Goal: Information Seeking & Learning: Learn about a topic

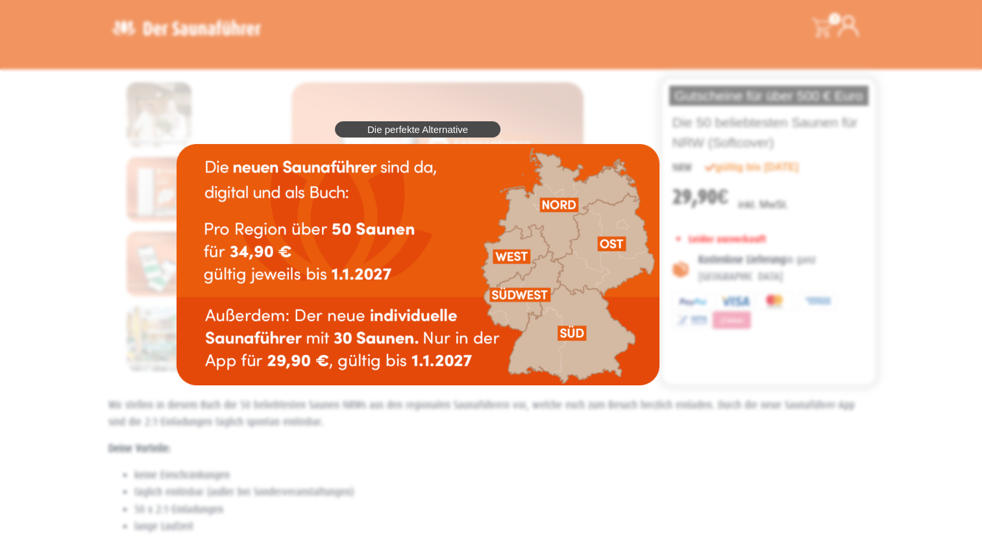
scroll to position [65, 0]
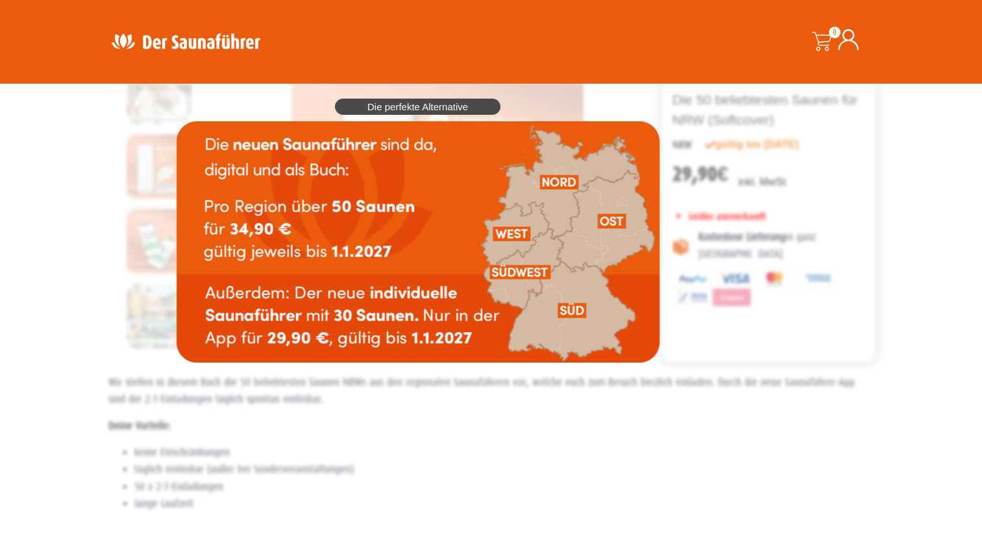
click at [421, 110] on span "Die perfekte Alternative" at bounding box center [417, 107] width 101 height 10
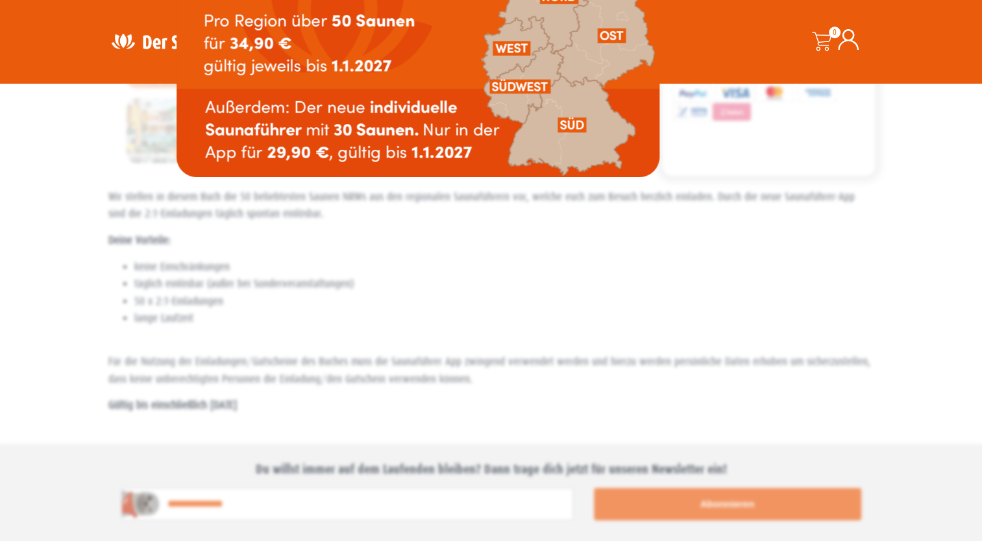
scroll to position [260, 0]
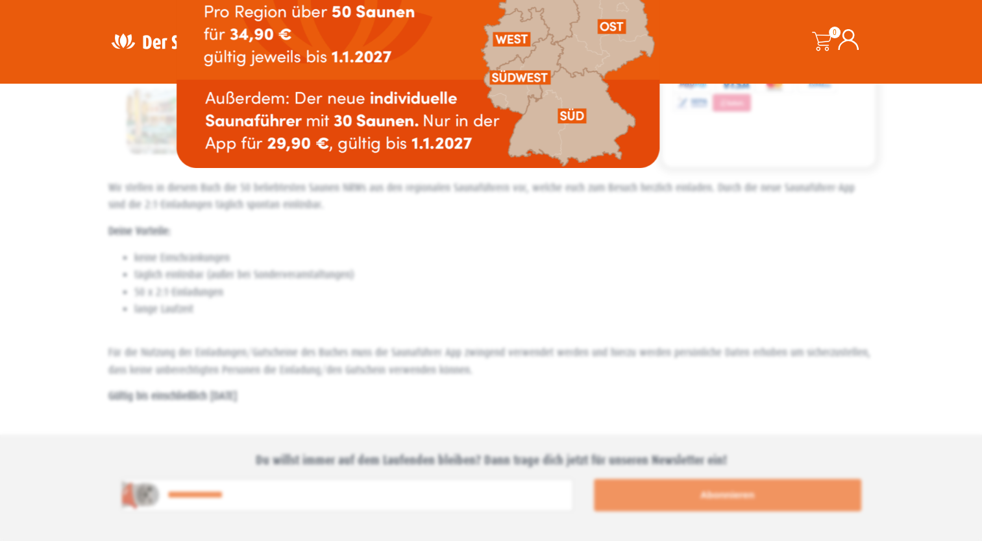
click at [439, 175] on div "Die perfekte Alternative" at bounding box center [418, 35] width 496 height 277
click at [666, 175] on div "Die perfekte Alternative" at bounding box center [418, 35] width 496 height 277
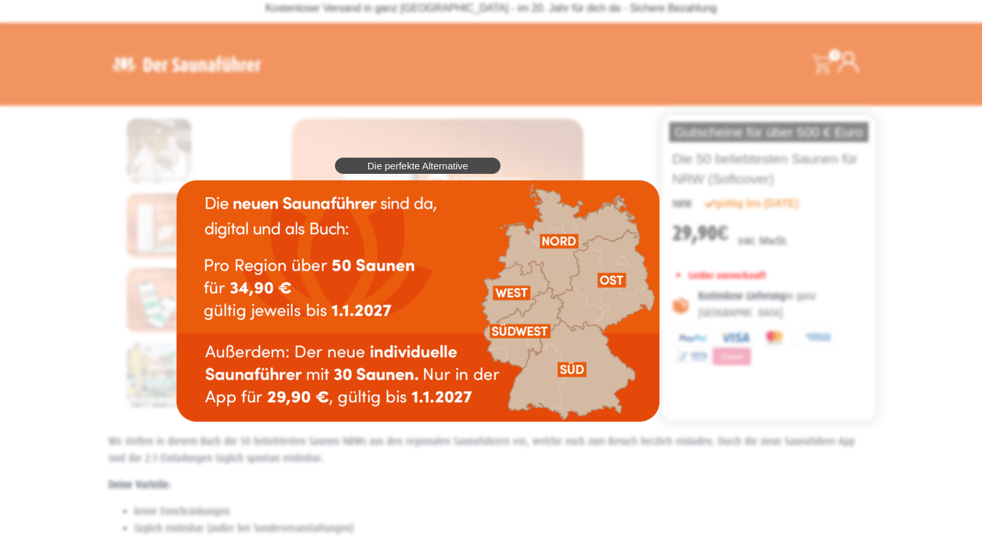
scroll to position [0, 0]
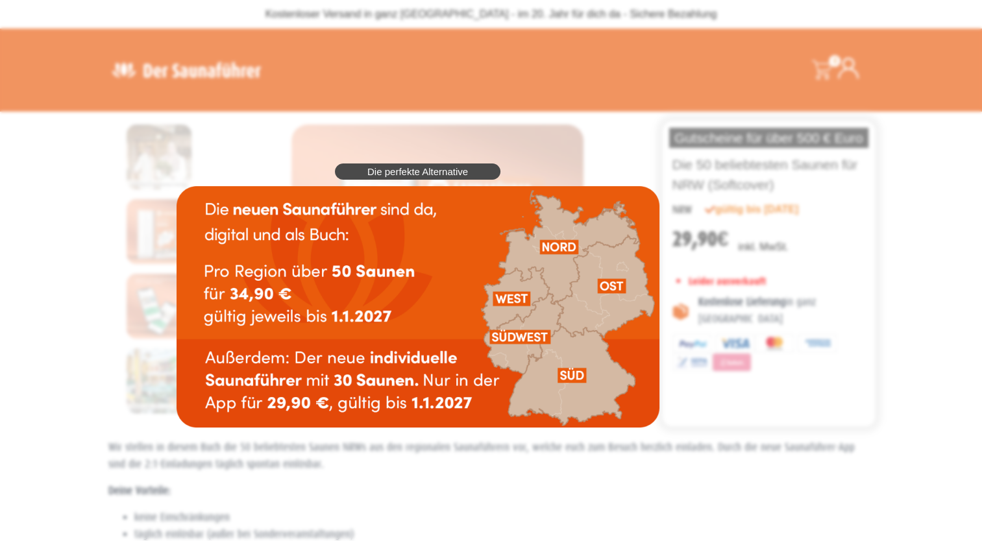
click at [513, 297] on img at bounding box center [418, 307] width 483 height 242
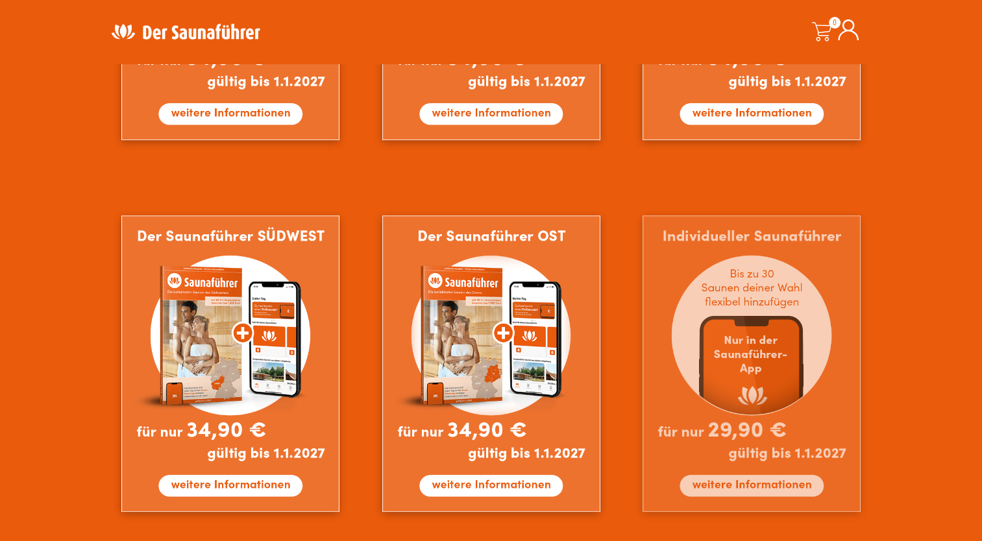
scroll to position [1039, 0]
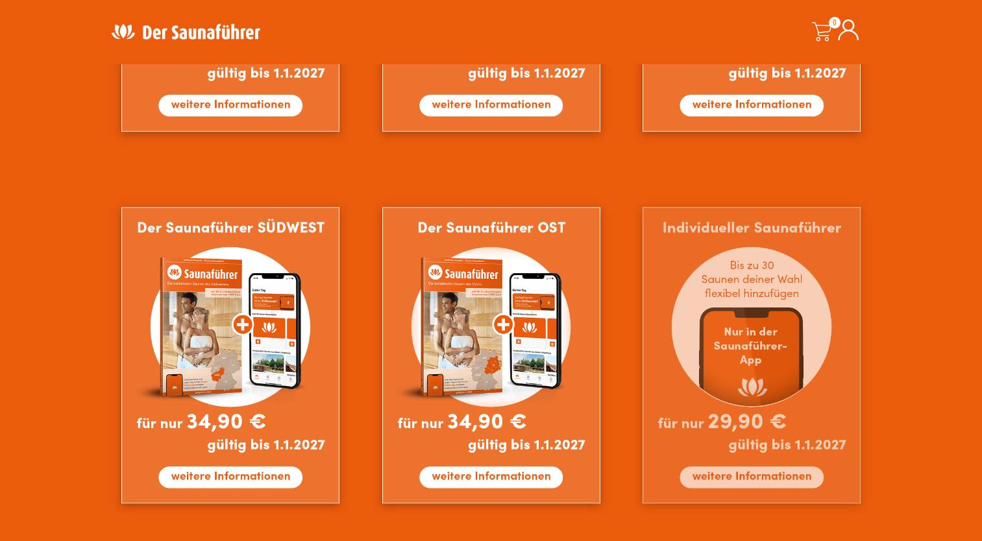
click at [720, 480] on img at bounding box center [752, 355] width 218 height 297
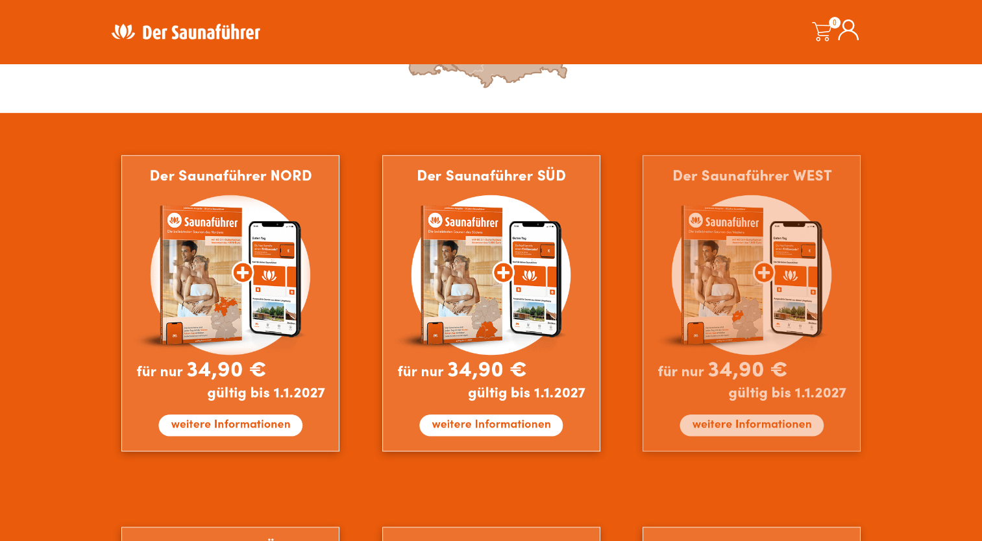
scroll to position [714, 0]
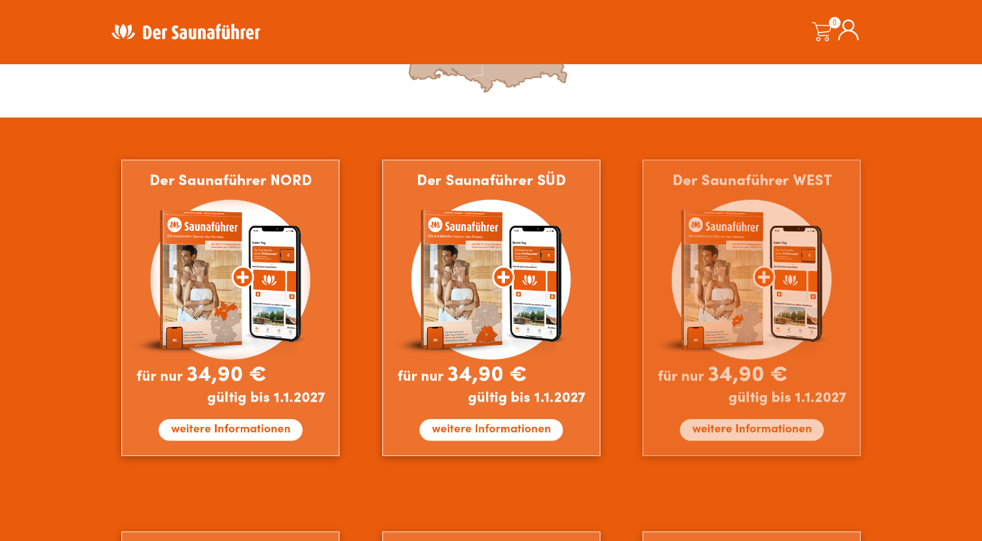
click at [761, 245] on img at bounding box center [752, 308] width 218 height 297
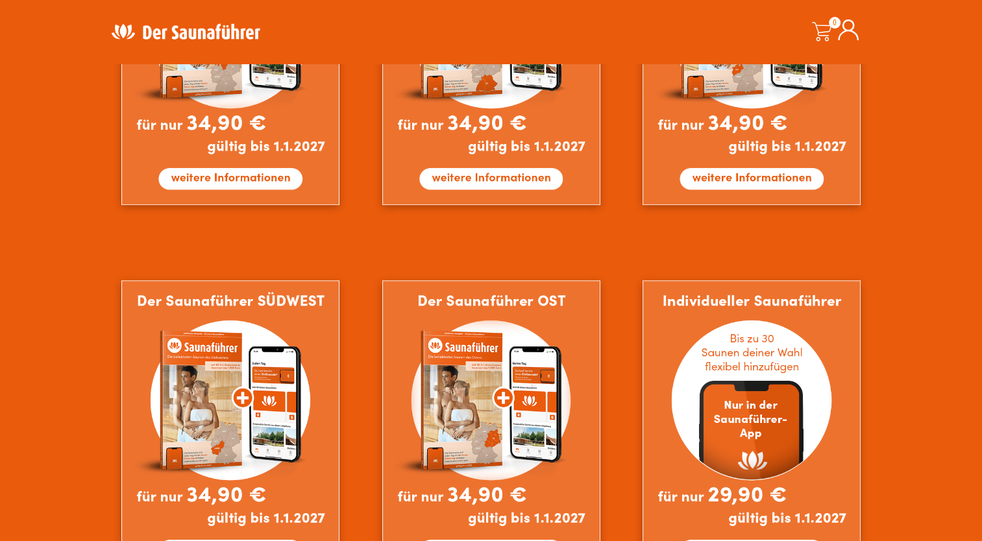
scroll to position [974, 0]
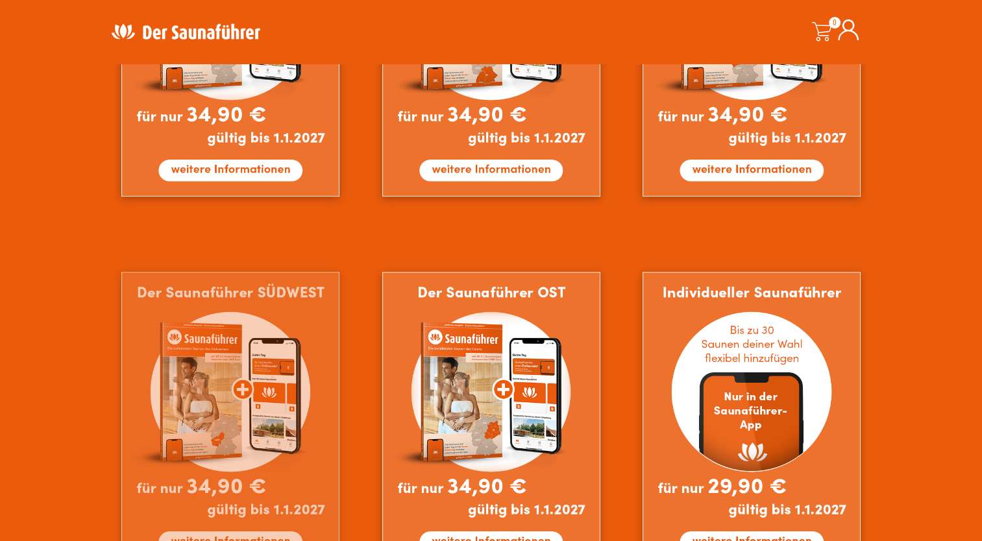
click at [229, 393] on img at bounding box center [230, 420] width 218 height 297
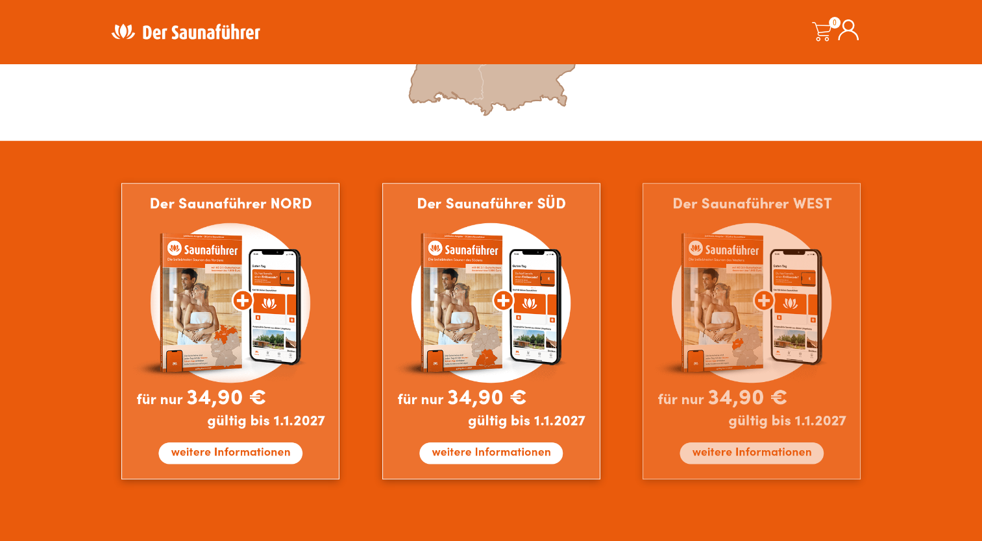
scroll to position [714, 0]
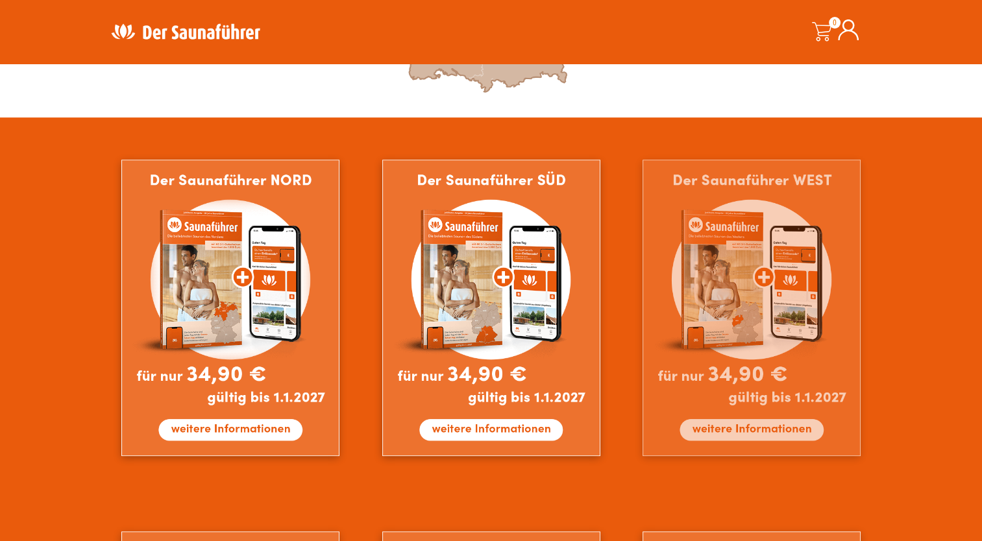
click at [766, 227] on img at bounding box center [752, 308] width 218 height 297
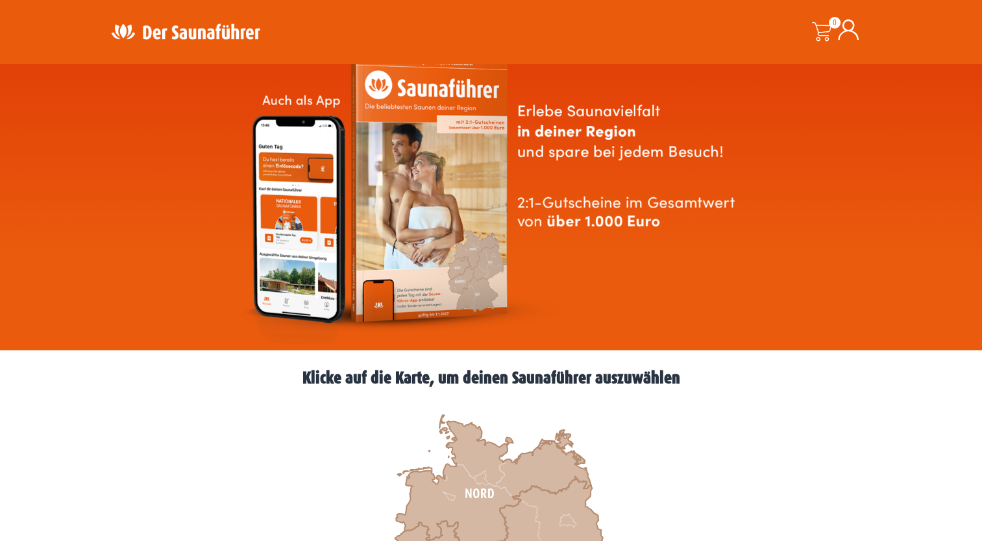
scroll to position [0, 0]
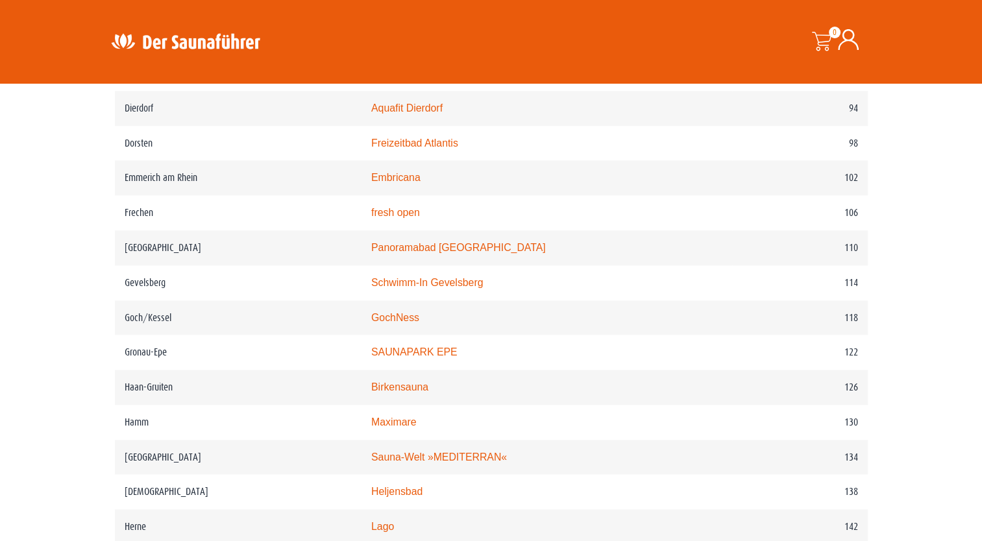
scroll to position [844, 0]
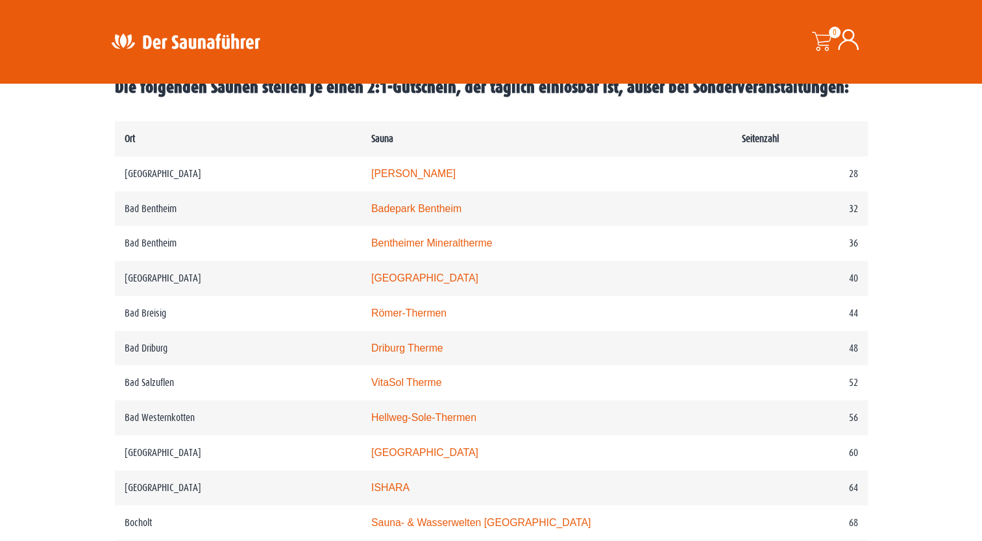
scroll to position [649, 0]
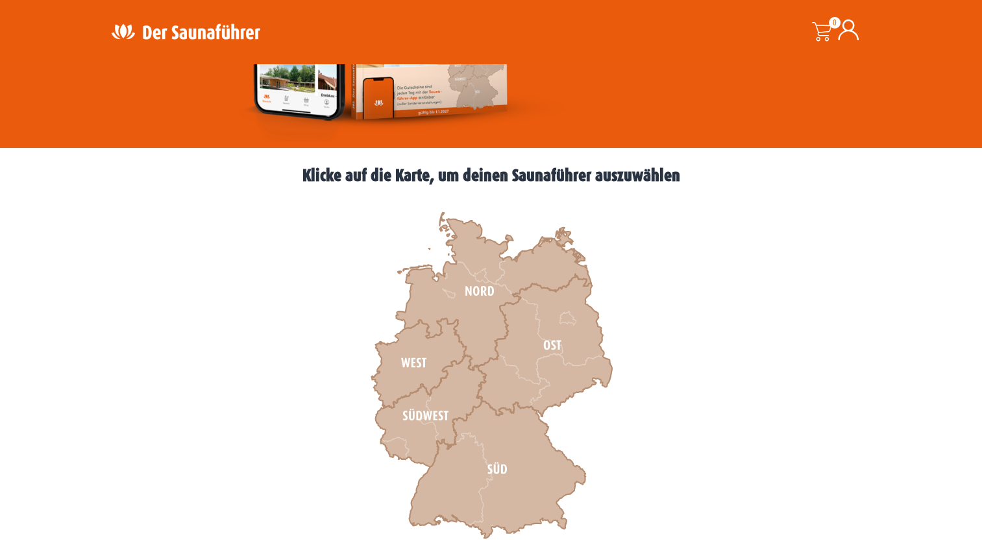
scroll to position [260, 0]
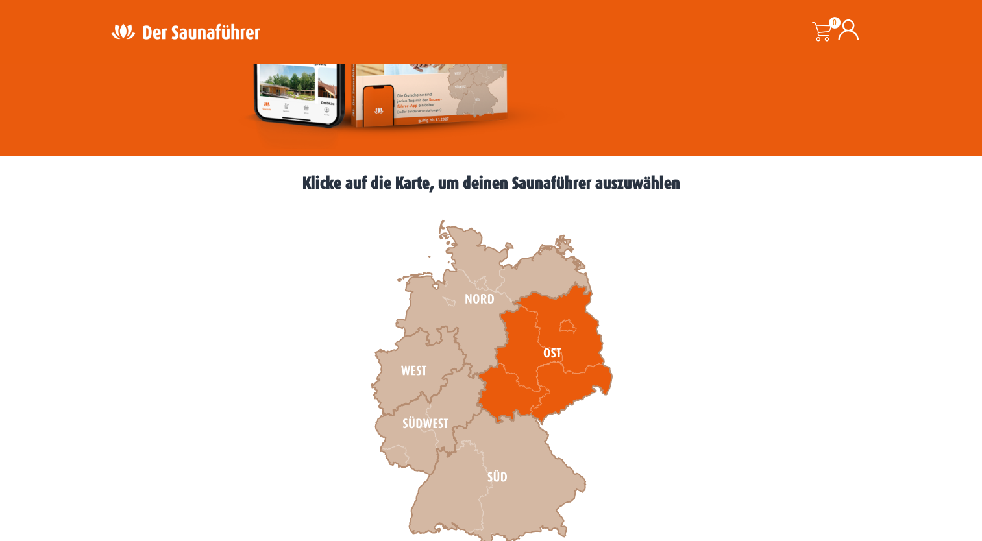
click at [545, 346] on icon at bounding box center [544, 353] width 135 height 142
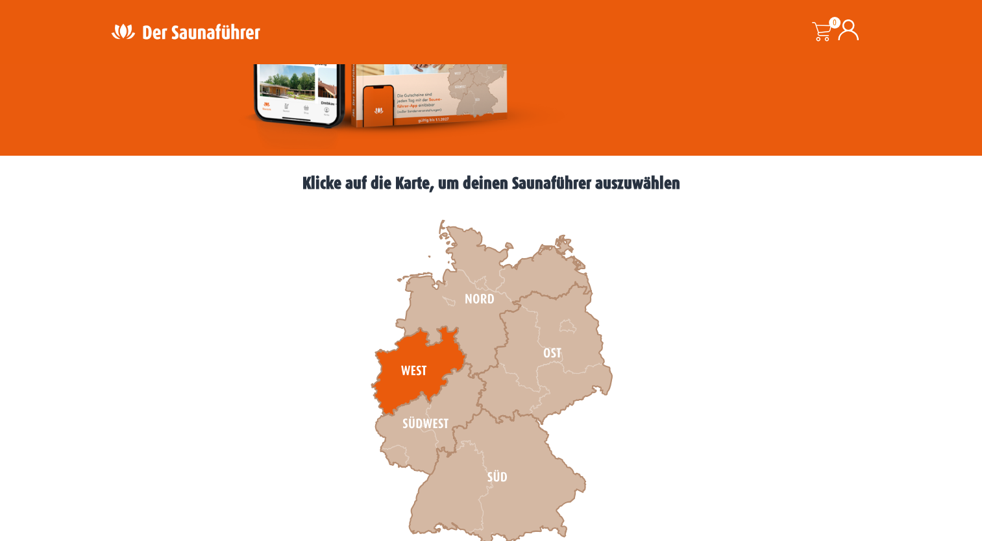
click at [403, 364] on icon at bounding box center [418, 372] width 95 height 90
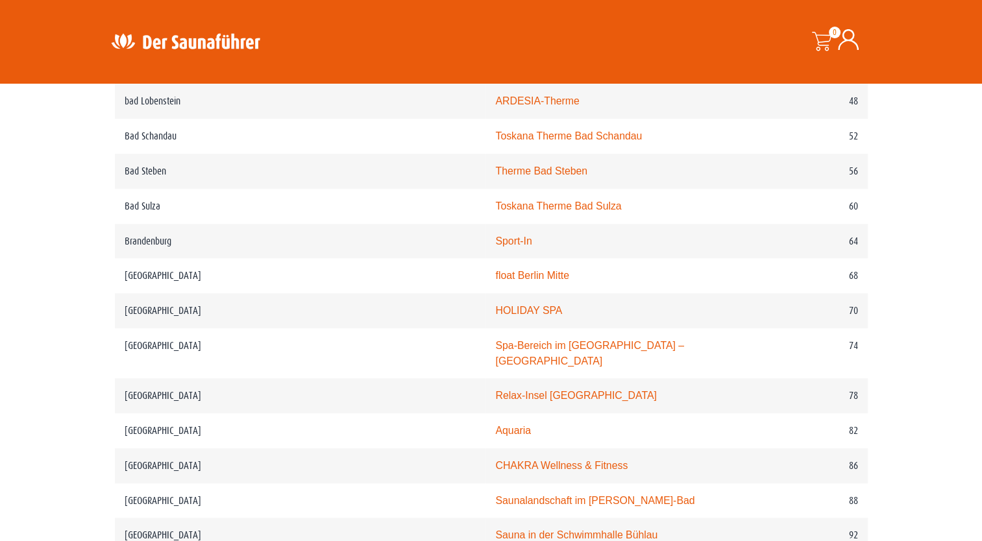
scroll to position [974, 0]
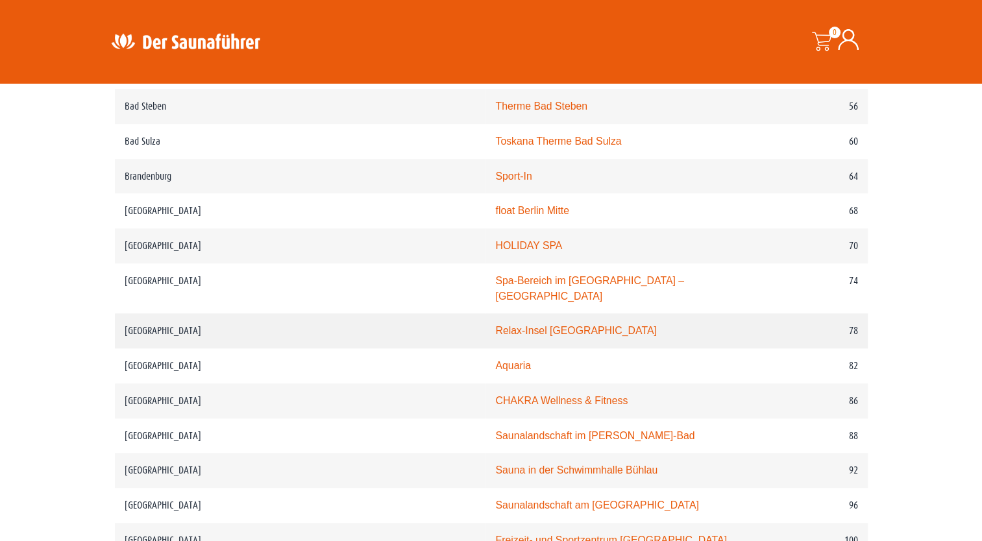
click at [495, 325] on link "Relax-Insel Marzahn" at bounding box center [575, 330] width 161 height 11
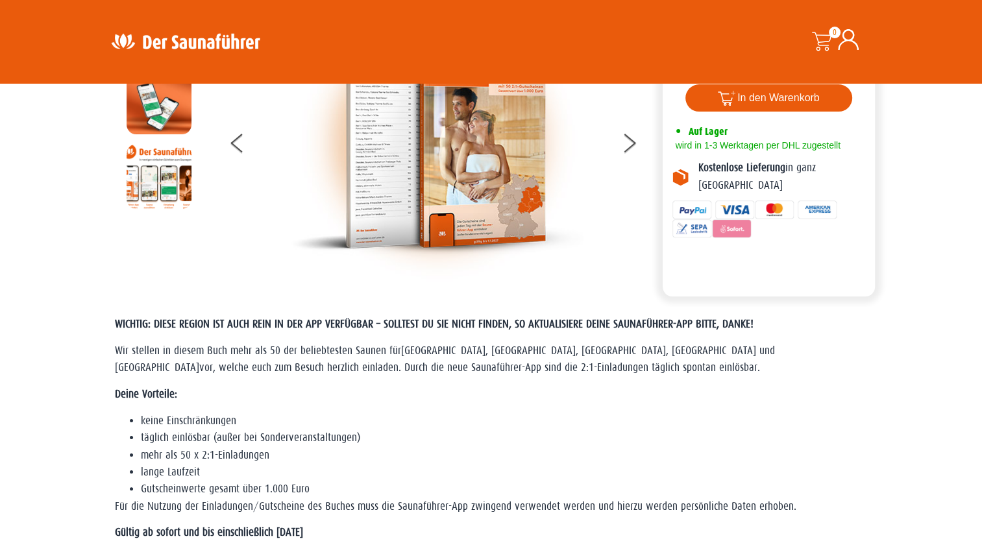
scroll to position [0, 0]
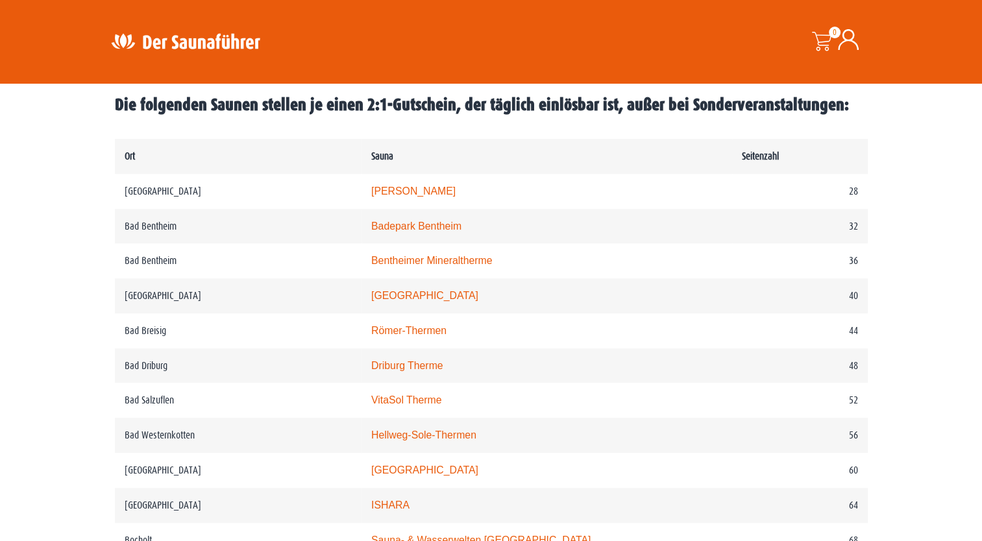
scroll to position [649, 0]
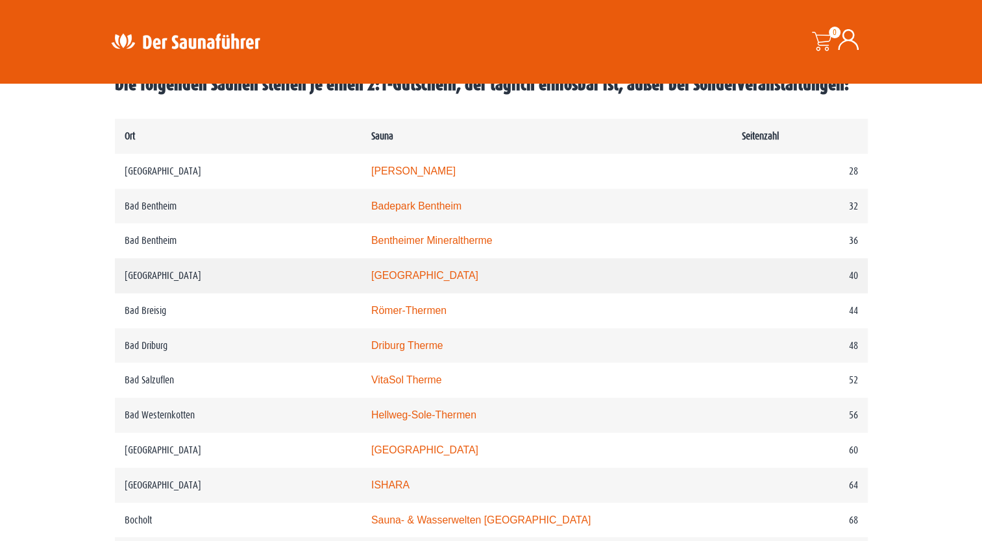
click at [422, 280] on link "Rothaarbad" at bounding box center [424, 275] width 107 height 11
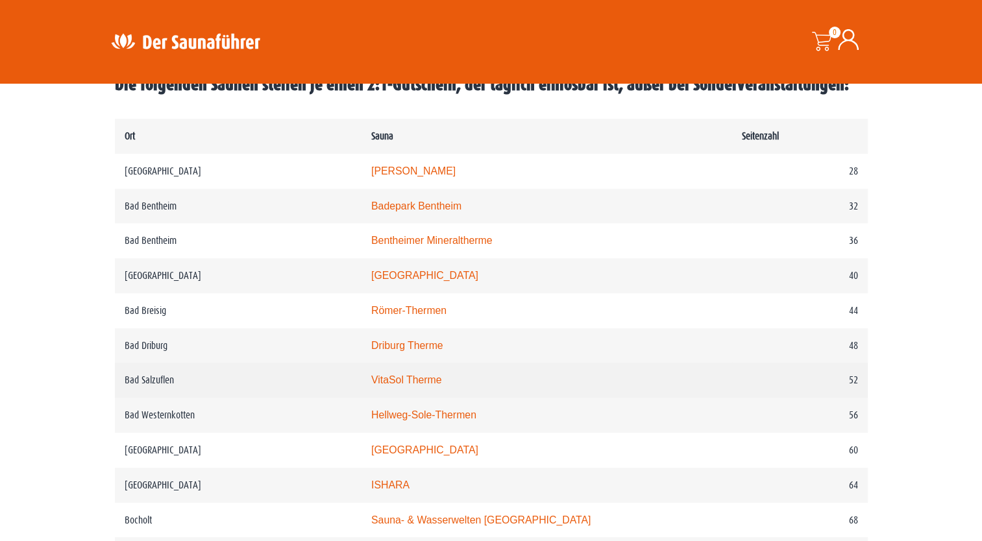
click at [424, 382] on link "VitaSol Therme" at bounding box center [406, 380] width 71 height 11
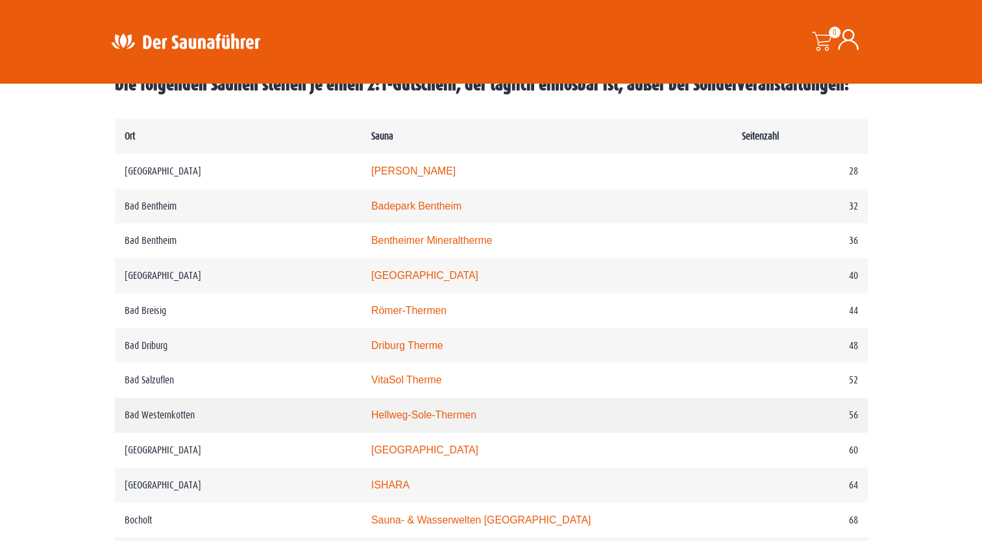
click at [439, 414] on link "Hellweg-Sole-Thermen" at bounding box center [423, 415] width 105 height 11
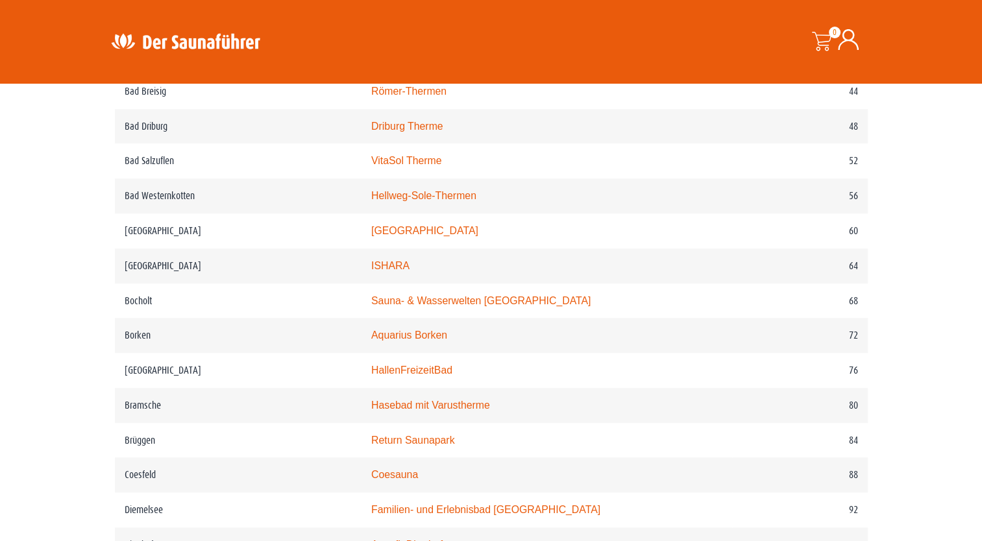
scroll to position [909, 0]
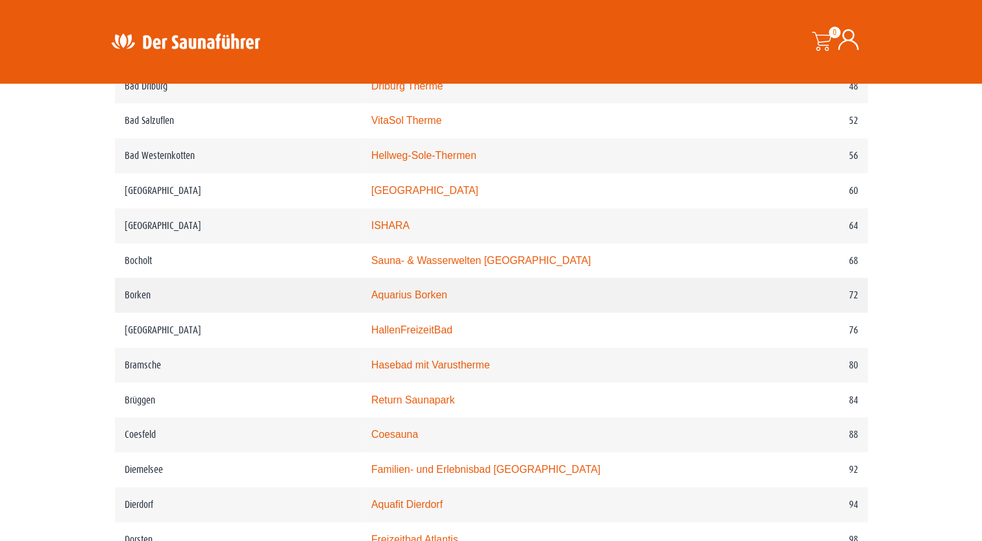
click at [438, 300] on link "Aquarius Borken" at bounding box center [409, 295] width 76 height 11
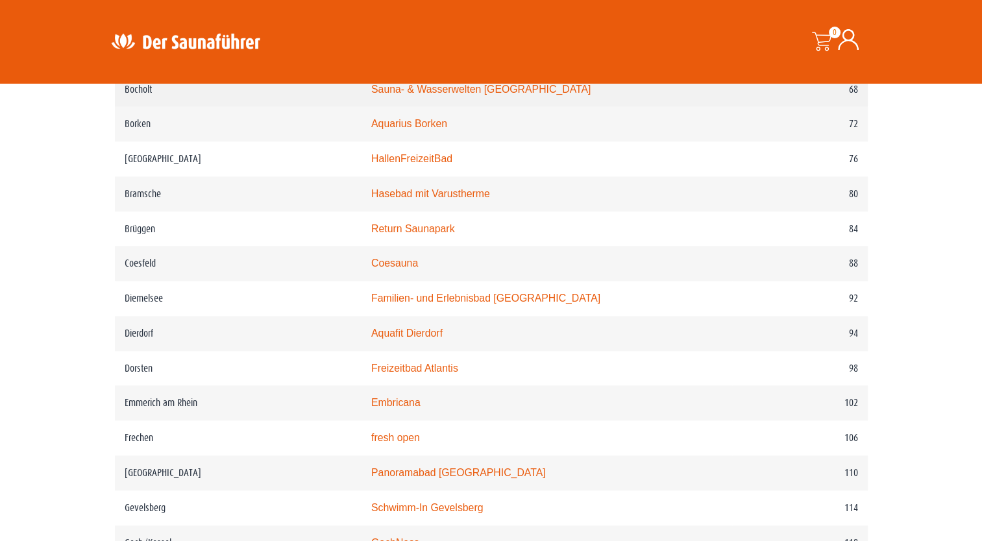
scroll to position [1104, 0]
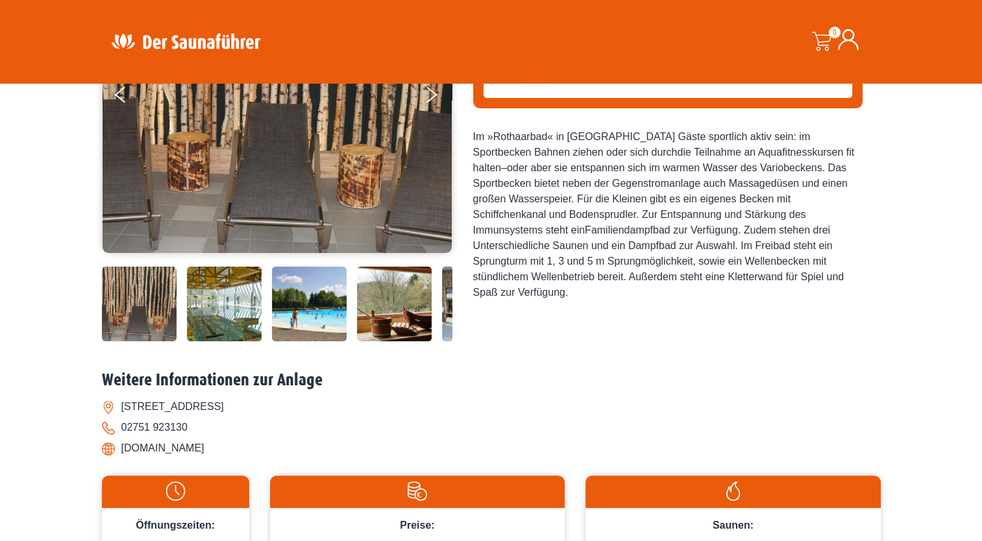
scroll to position [260, 0]
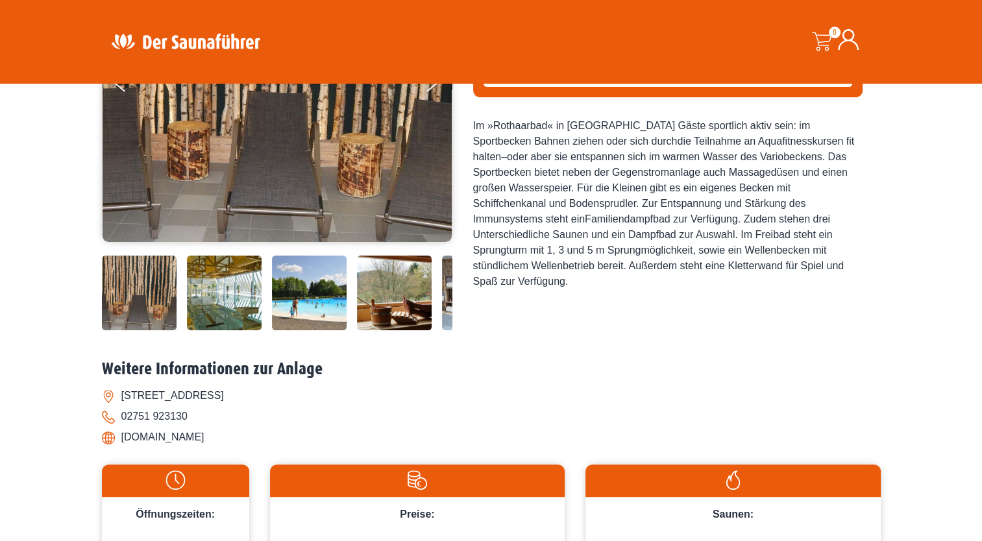
click at [236, 290] on img at bounding box center [224, 293] width 75 height 75
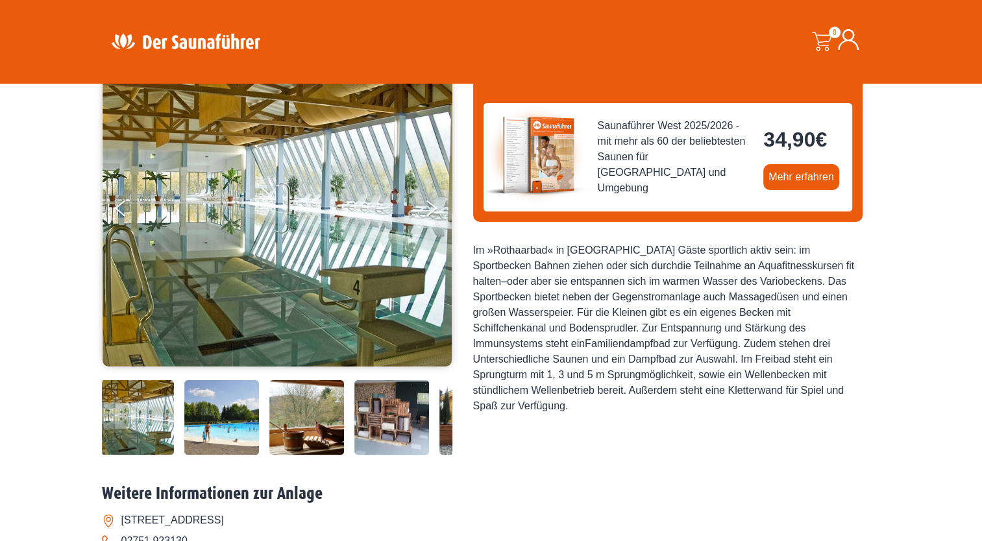
scroll to position [130, 0]
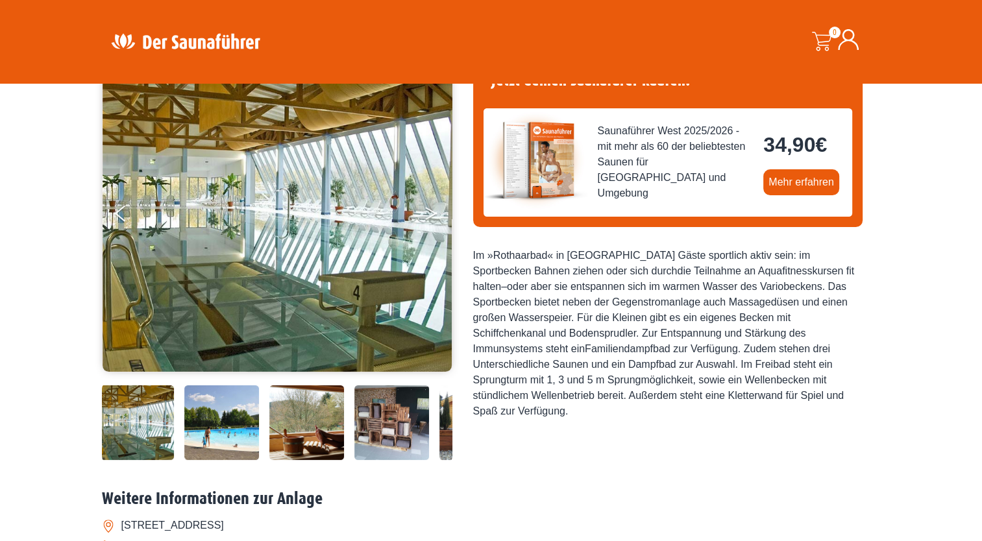
click at [430, 208] on button "Next" at bounding box center [440, 216] width 32 height 32
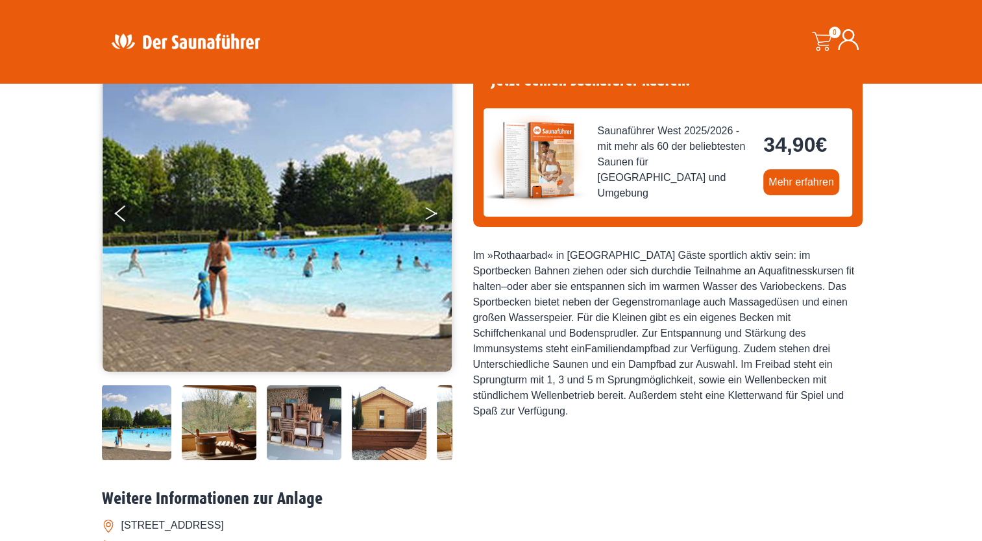
click at [430, 208] on button "Next" at bounding box center [440, 216] width 32 height 32
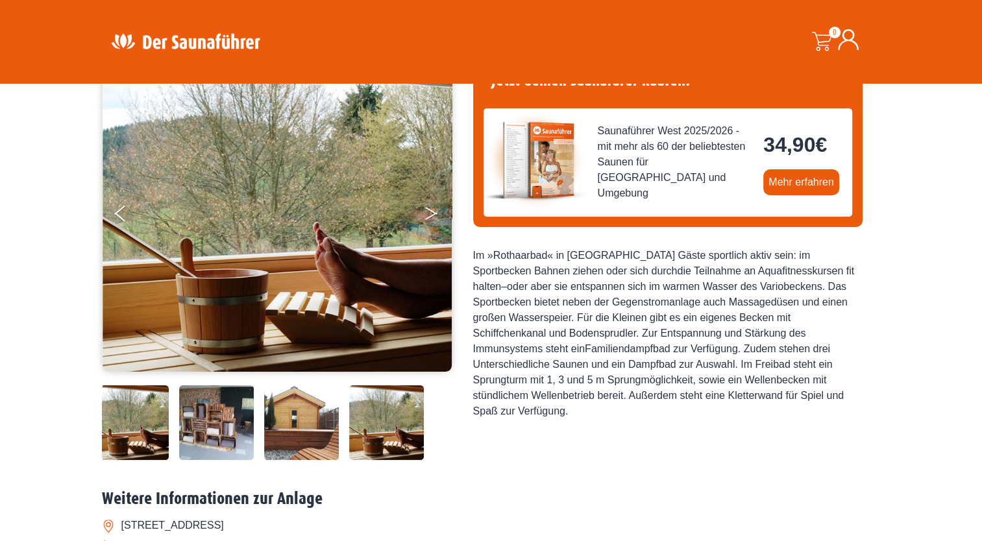
click at [430, 208] on button "Next" at bounding box center [440, 216] width 32 height 32
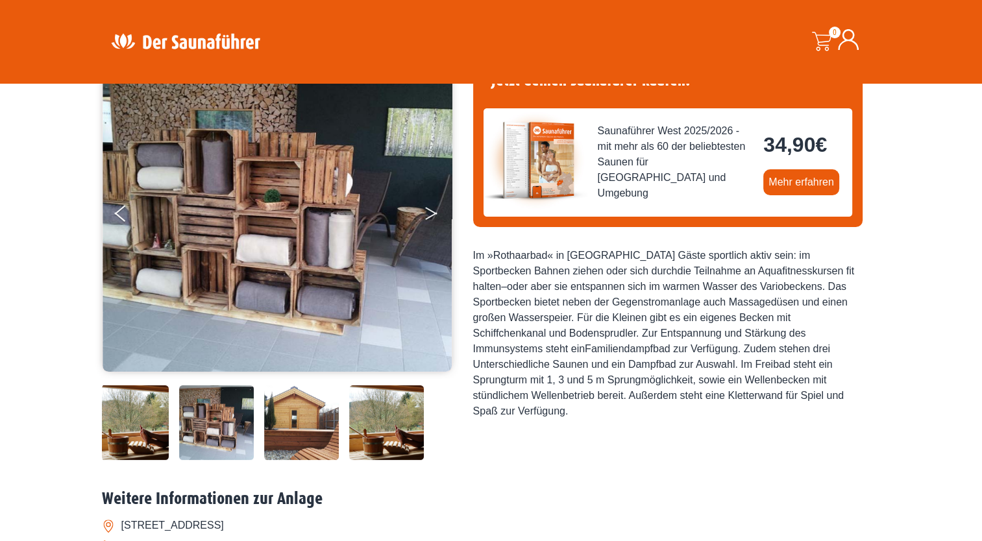
click at [430, 208] on button "Next" at bounding box center [440, 216] width 32 height 32
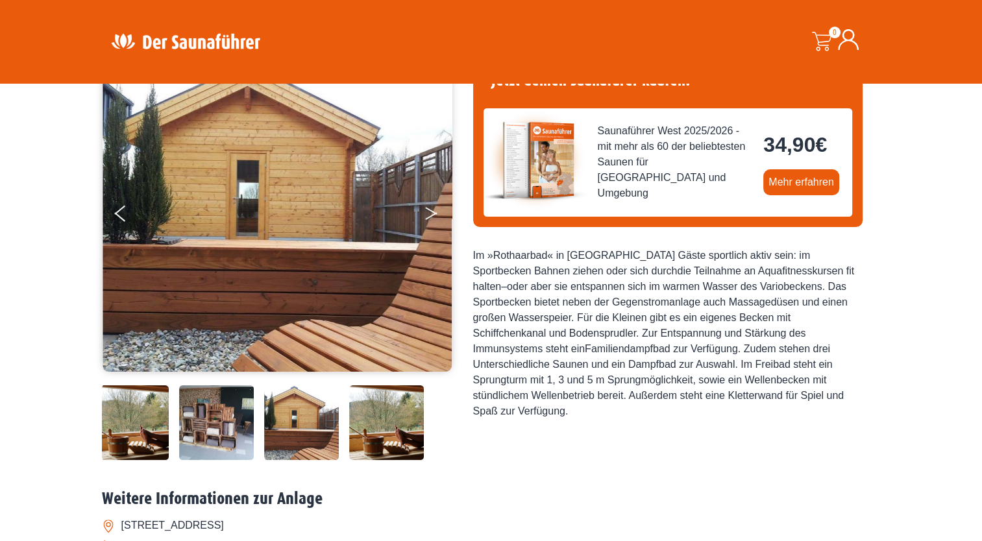
click at [430, 208] on button "Next" at bounding box center [440, 216] width 32 height 32
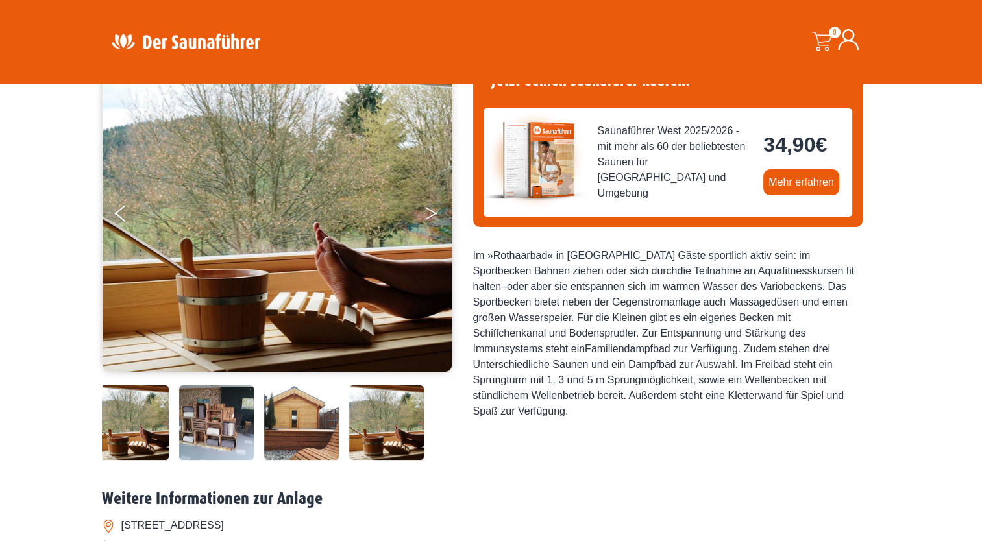
click at [430, 208] on button "Next" at bounding box center [440, 216] width 32 height 32
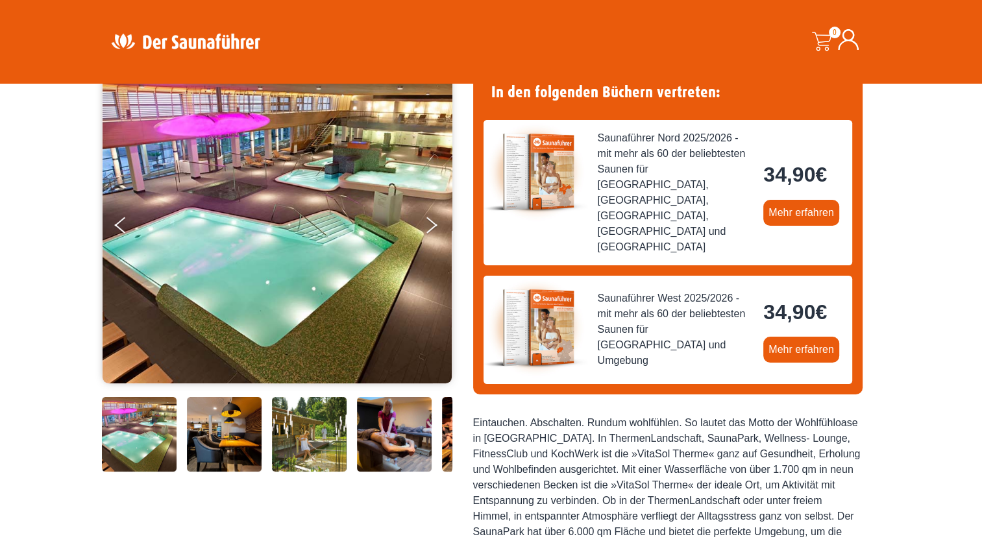
scroll to position [130, 0]
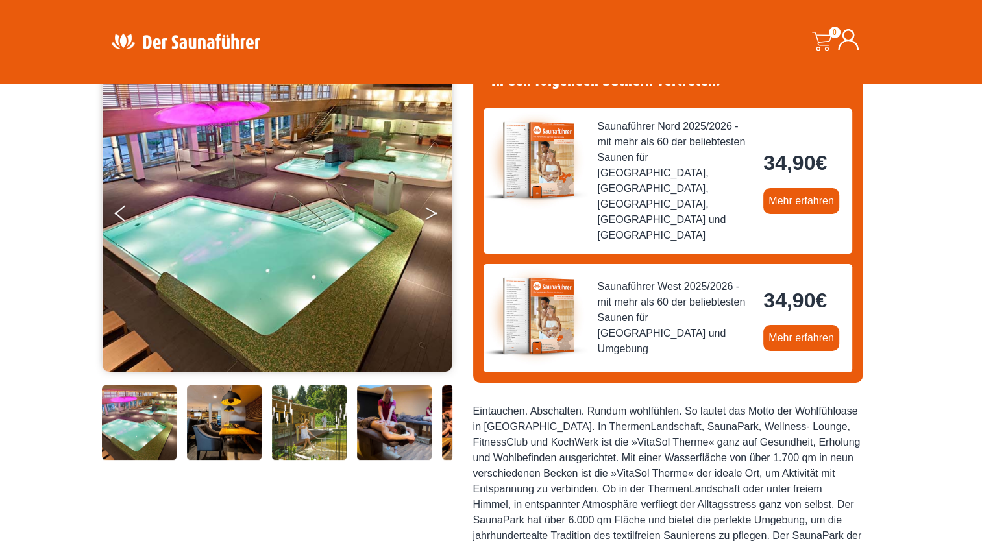
click at [431, 213] on button "Next" at bounding box center [440, 216] width 32 height 32
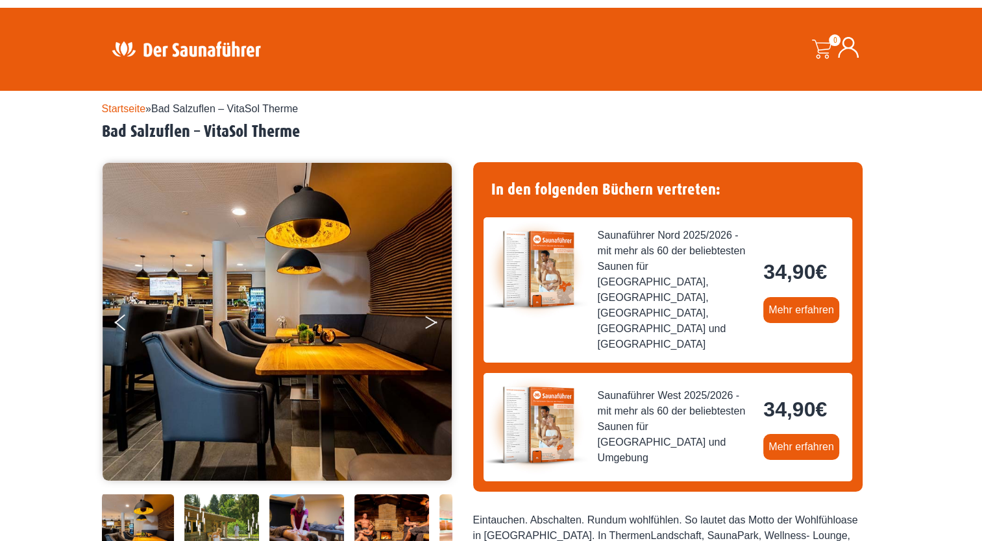
scroll to position [0, 0]
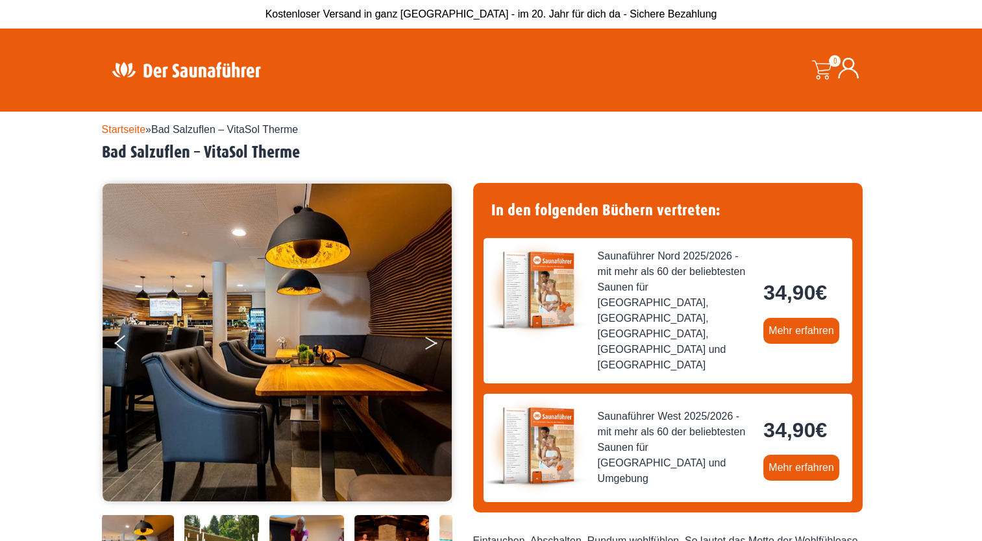
click at [432, 336] on button "Next" at bounding box center [440, 346] width 32 height 32
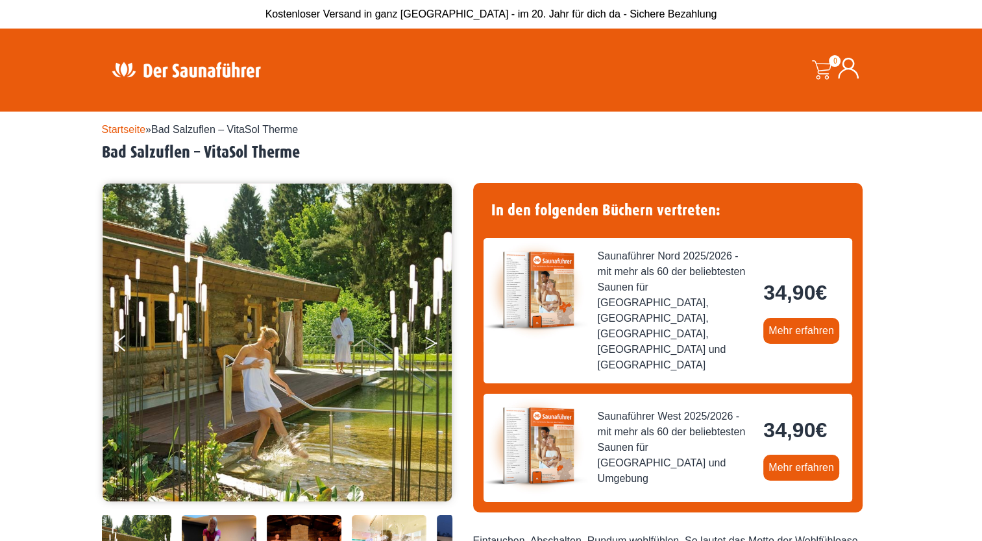
click at [433, 347] on button "Next" at bounding box center [440, 346] width 32 height 32
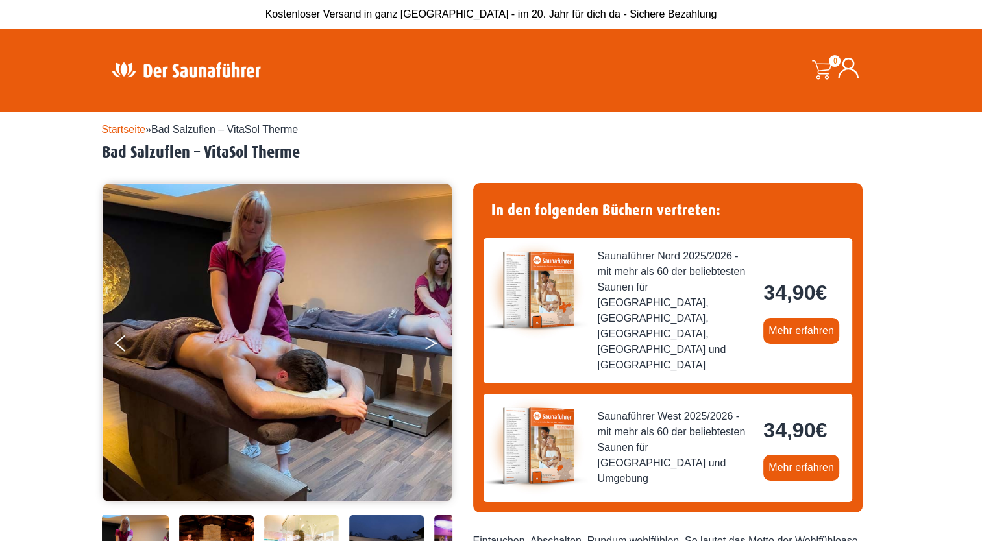
click at [433, 347] on button "Next" at bounding box center [440, 346] width 32 height 32
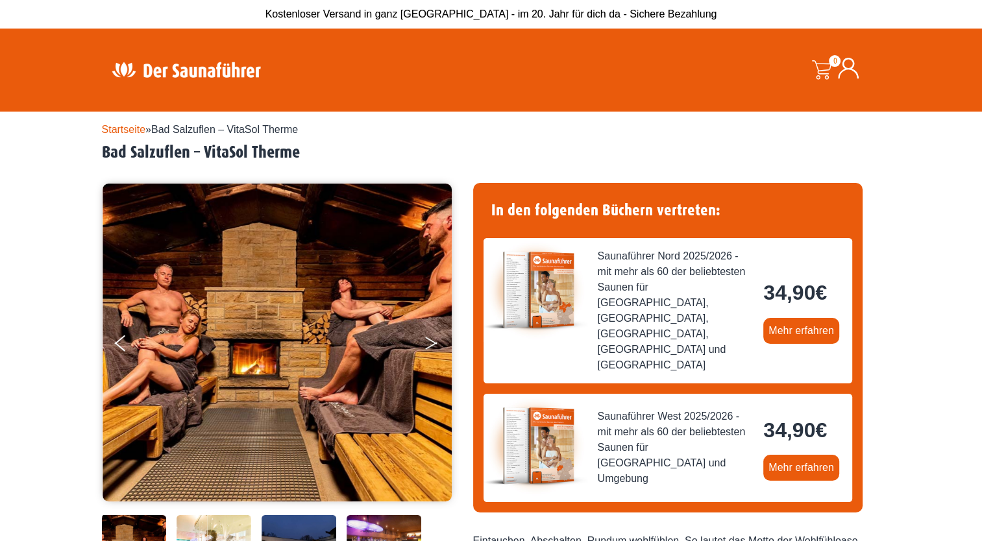
click at [433, 347] on button "Next" at bounding box center [440, 346] width 32 height 32
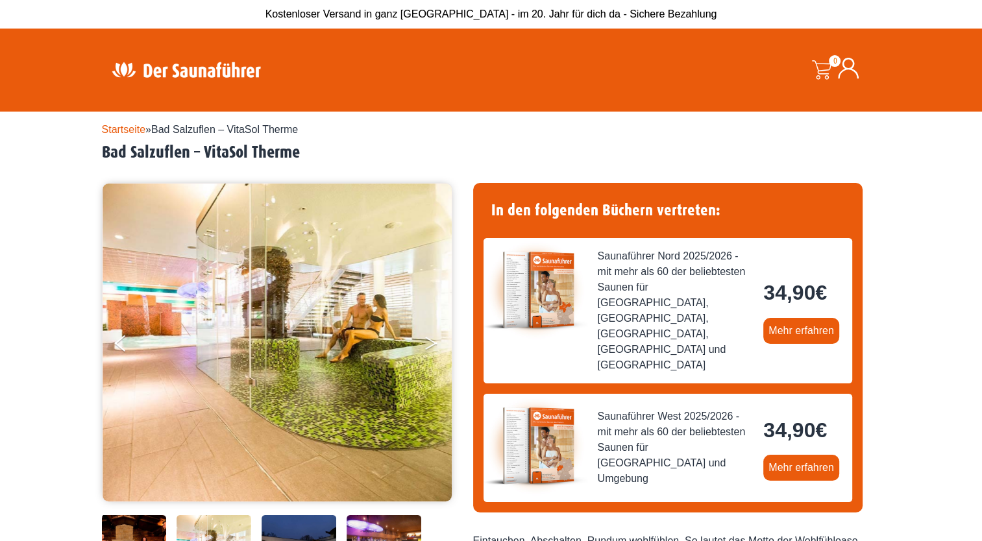
click at [433, 347] on button "Next" at bounding box center [440, 346] width 32 height 32
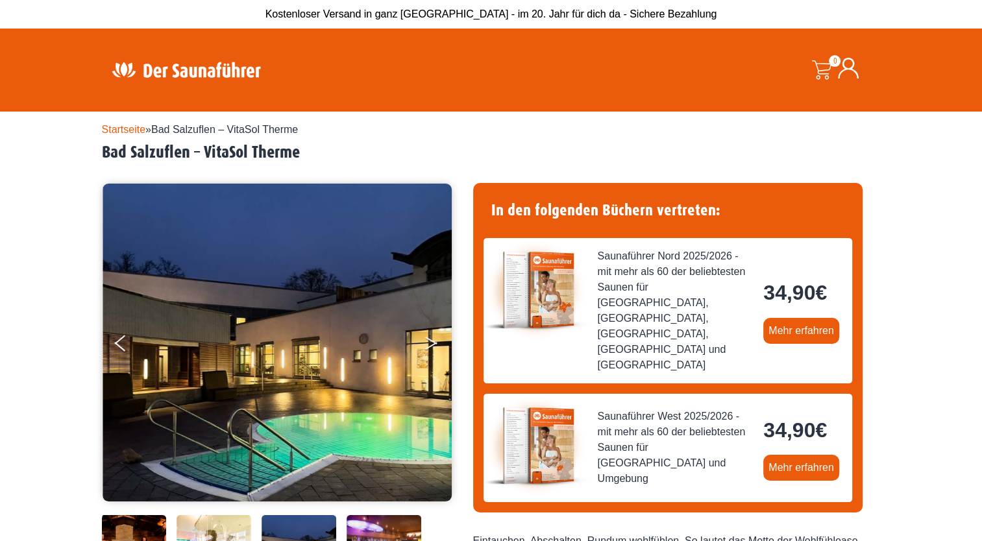
click at [433, 347] on button "Next" at bounding box center [440, 346] width 32 height 32
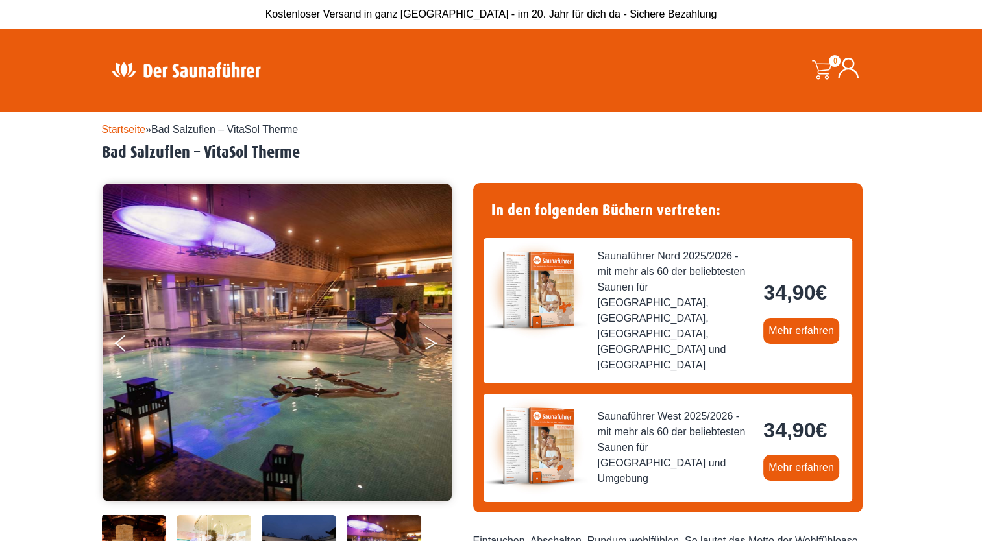
click at [433, 347] on button "Next" at bounding box center [440, 346] width 32 height 32
click at [430, 341] on button "Next" at bounding box center [440, 346] width 32 height 32
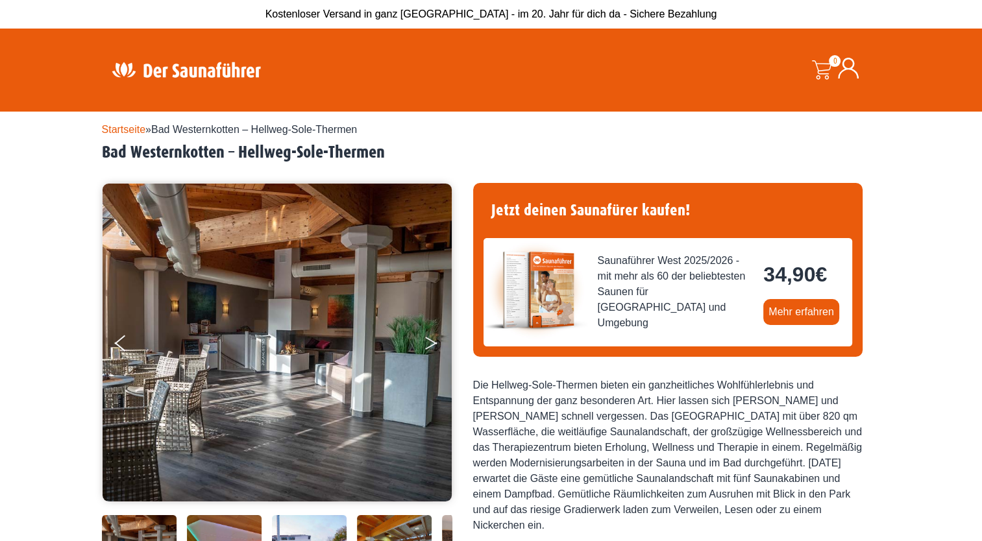
click at [429, 340] on button "Next" at bounding box center [440, 346] width 32 height 32
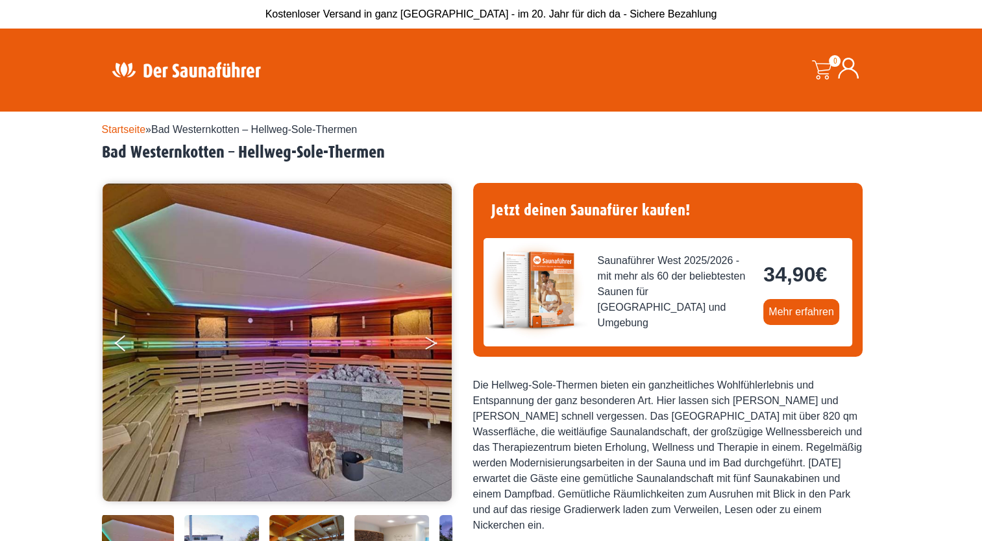
click at [429, 340] on button "Next" at bounding box center [440, 346] width 32 height 32
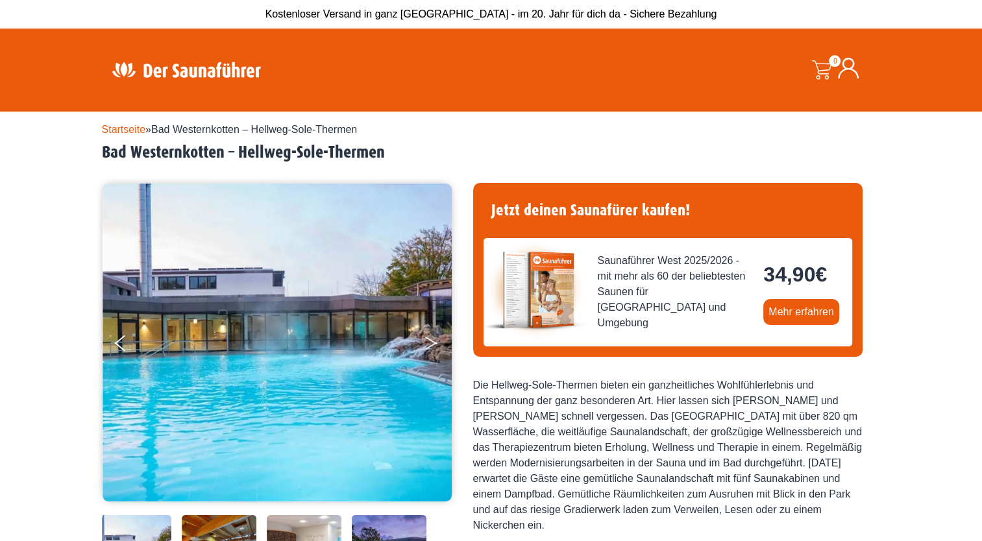
click at [429, 340] on button "Next" at bounding box center [440, 346] width 32 height 32
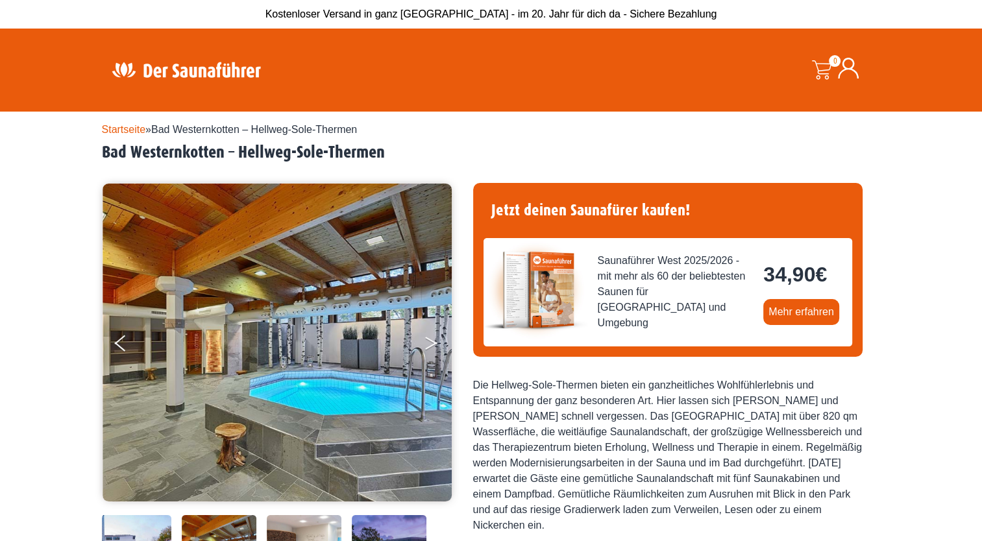
click at [429, 340] on button "Next" at bounding box center [440, 346] width 32 height 32
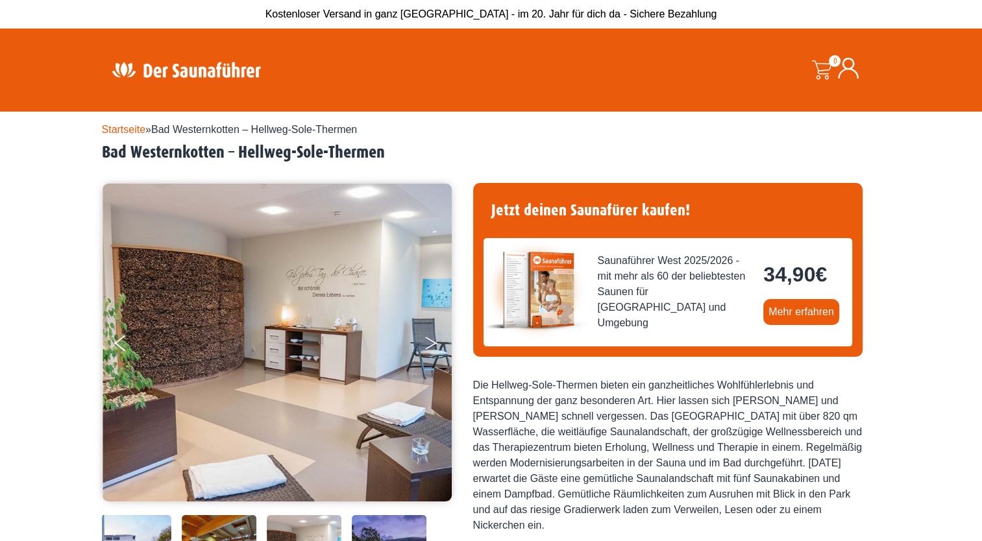
click at [429, 340] on button "Next" at bounding box center [440, 346] width 32 height 32
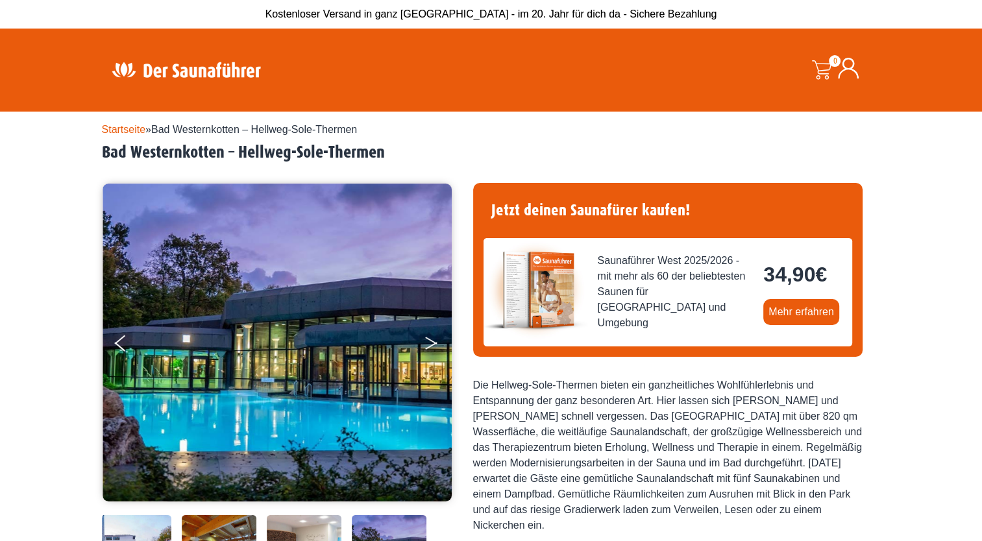
click at [429, 340] on button "Next" at bounding box center [440, 346] width 32 height 32
click at [430, 340] on button "Next" at bounding box center [440, 346] width 32 height 32
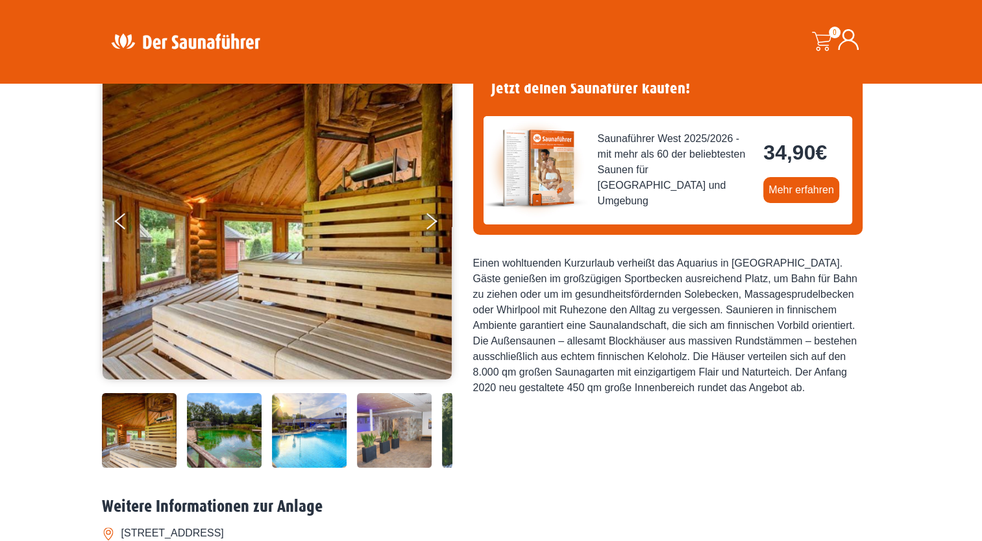
scroll to position [130, 0]
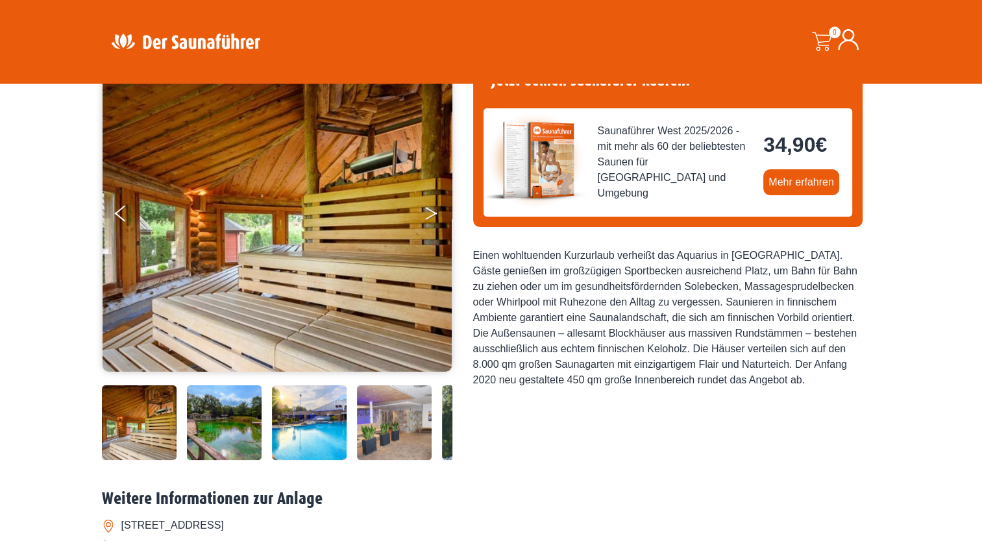
click at [431, 208] on button "Next" at bounding box center [440, 216] width 32 height 32
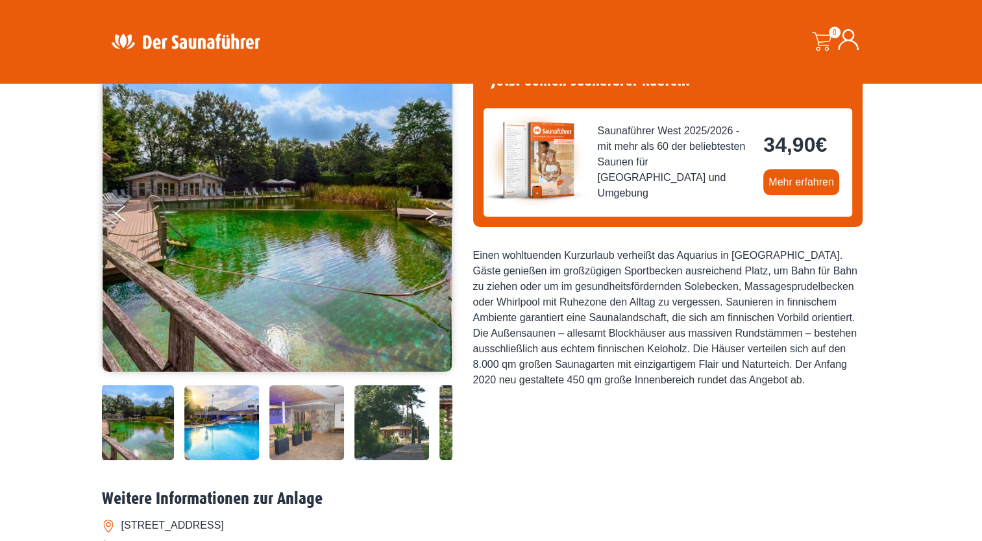
click at [434, 212] on icon "Next" at bounding box center [431, 211] width 12 height 8
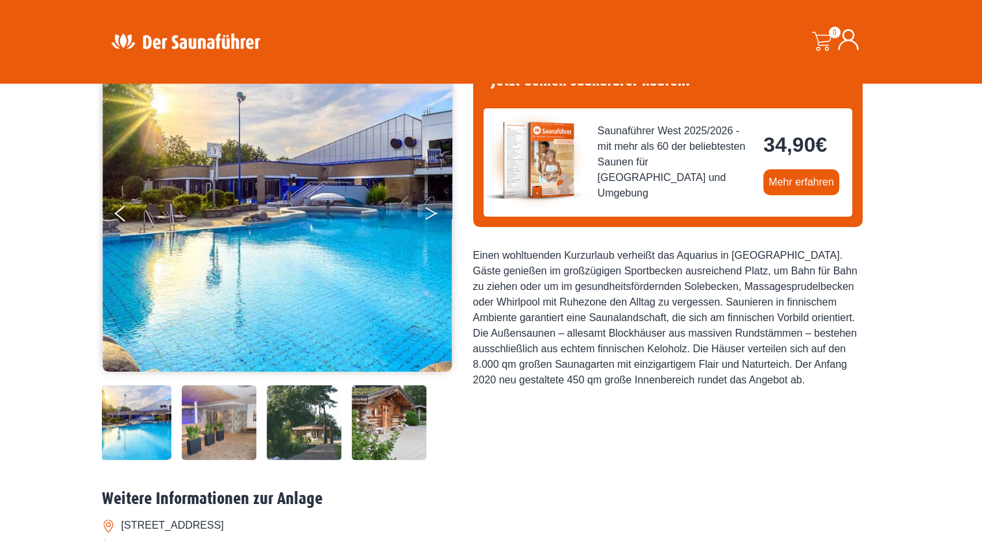
click at [434, 212] on icon "Next" at bounding box center [431, 211] width 12 height 8
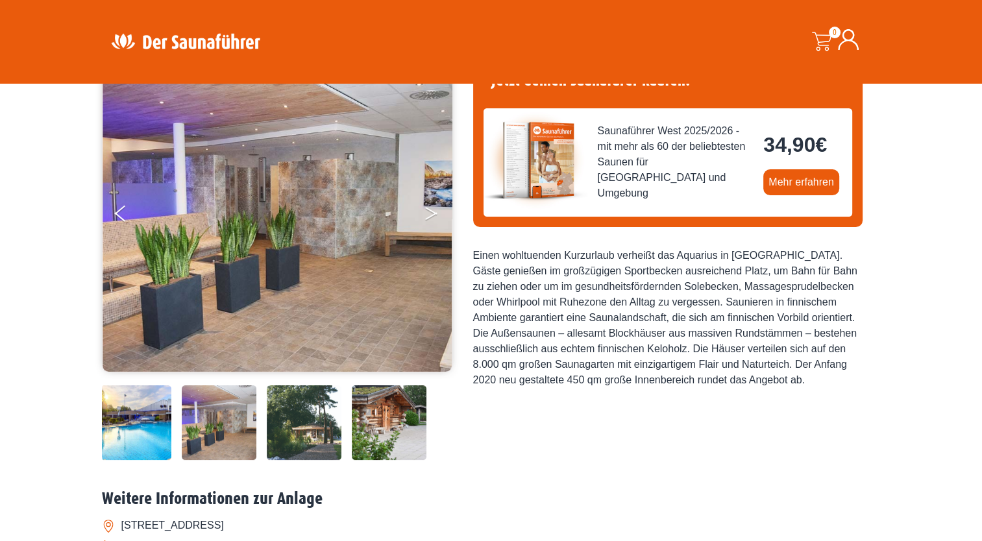
click at [434, 212] on icon "Next" at bounding box center [431, 211] width 12 height 8
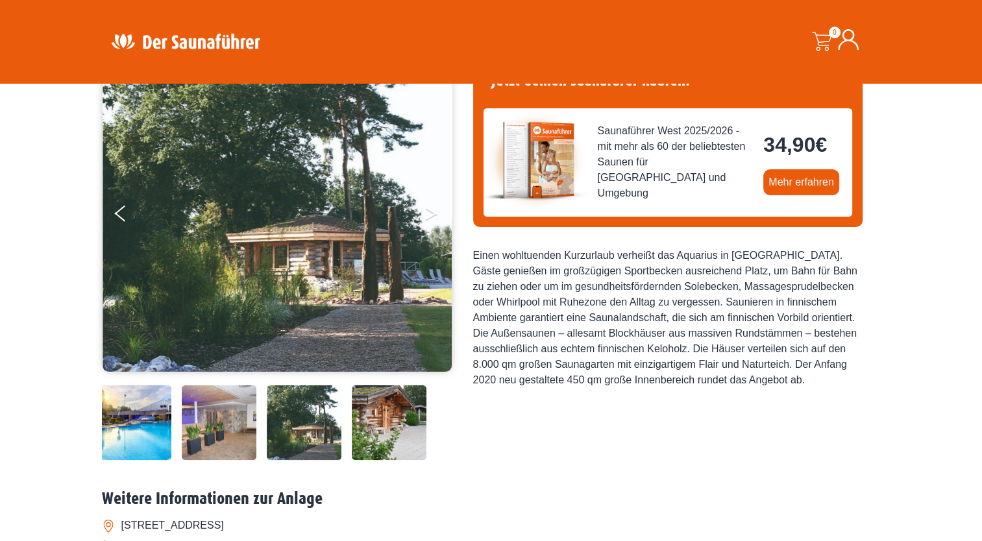
click at [434, 212] on icon "Next" at bounding box center [431, 211] width 12 height 8
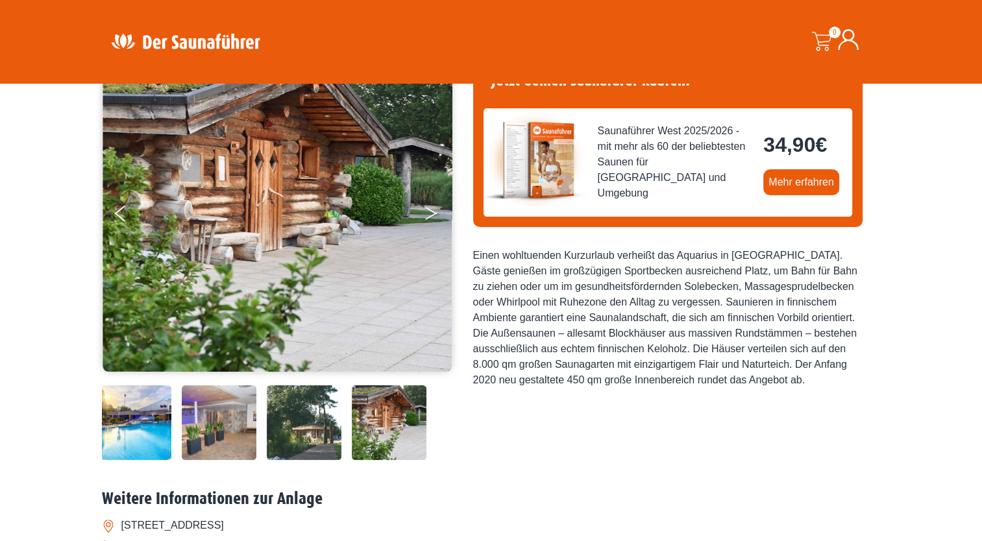
click at [434, 212] on icon "Next" at bounding box center [431, 211] width 12 height 8
